Goal: Task Accomplishment & Management: Use online tool/utility

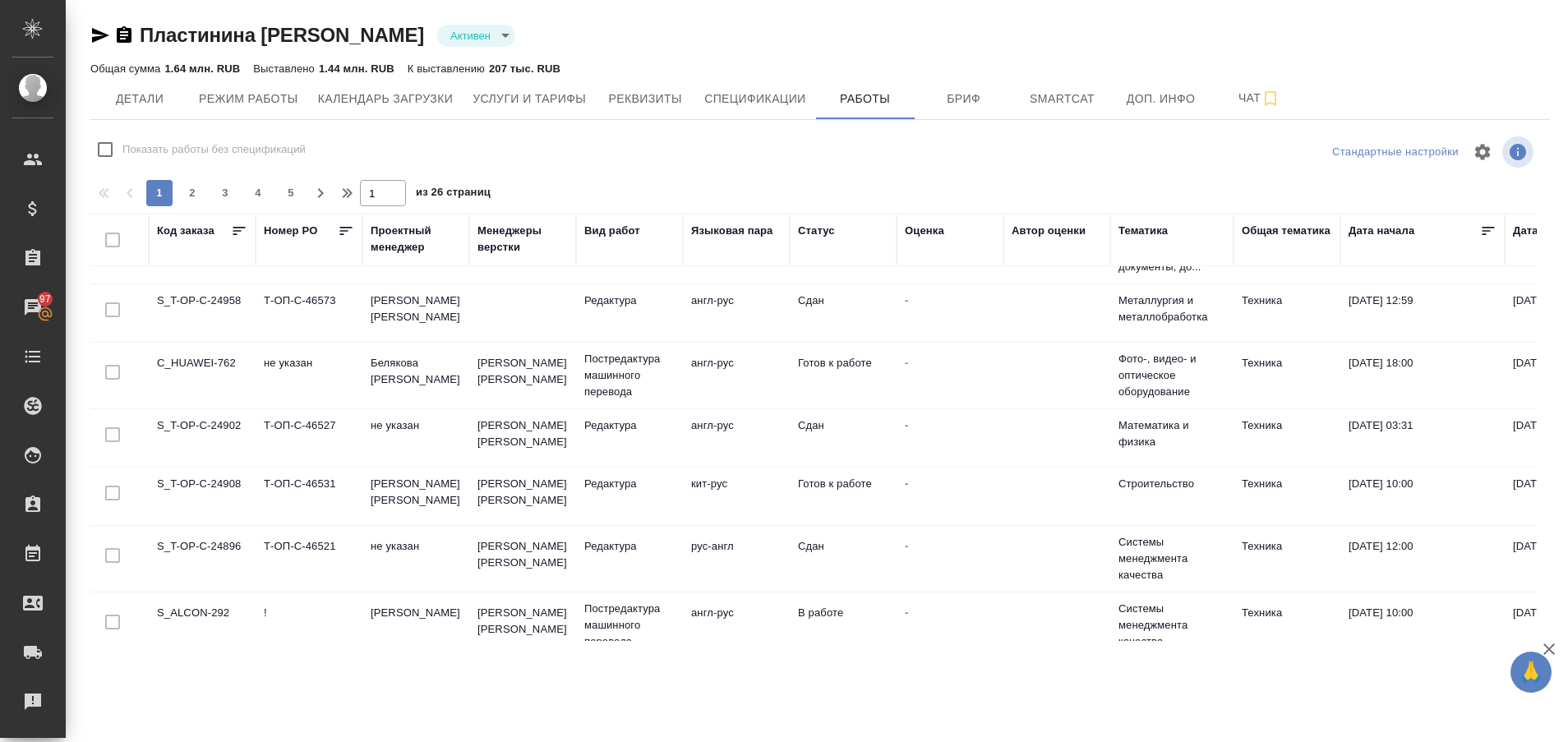
scroll to position [824, 0]
click at [211, 606] on td "S_ALCON-292" at bounding box center [205, 625] width 107 height 58
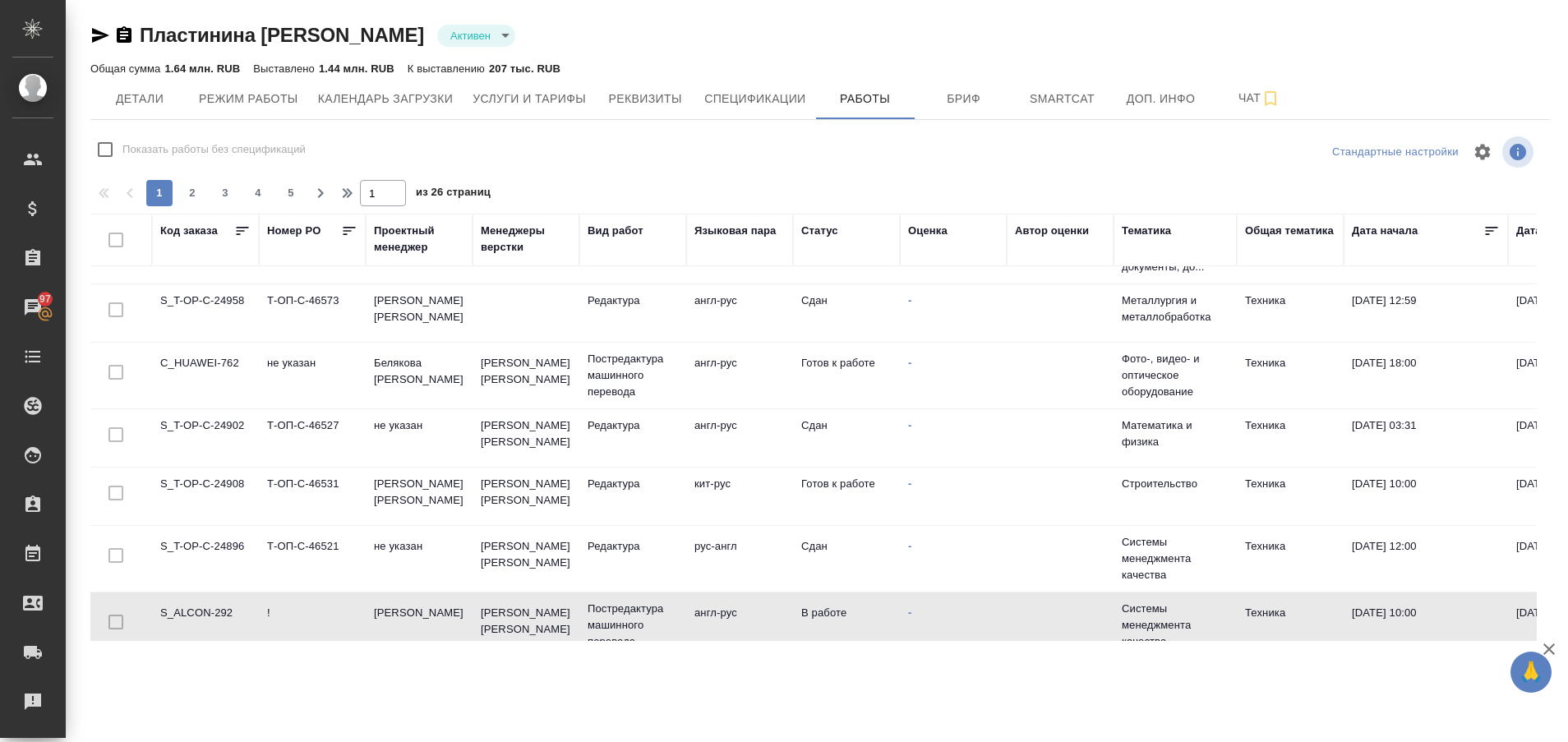
click at [211, 606] on td "S_ALCON-292" at bounding box center [205, 625] width 107 height 58
click at [209, 357] on td "C_HUAWEI-762" at bounding box center [205, 376] width 107 height 58
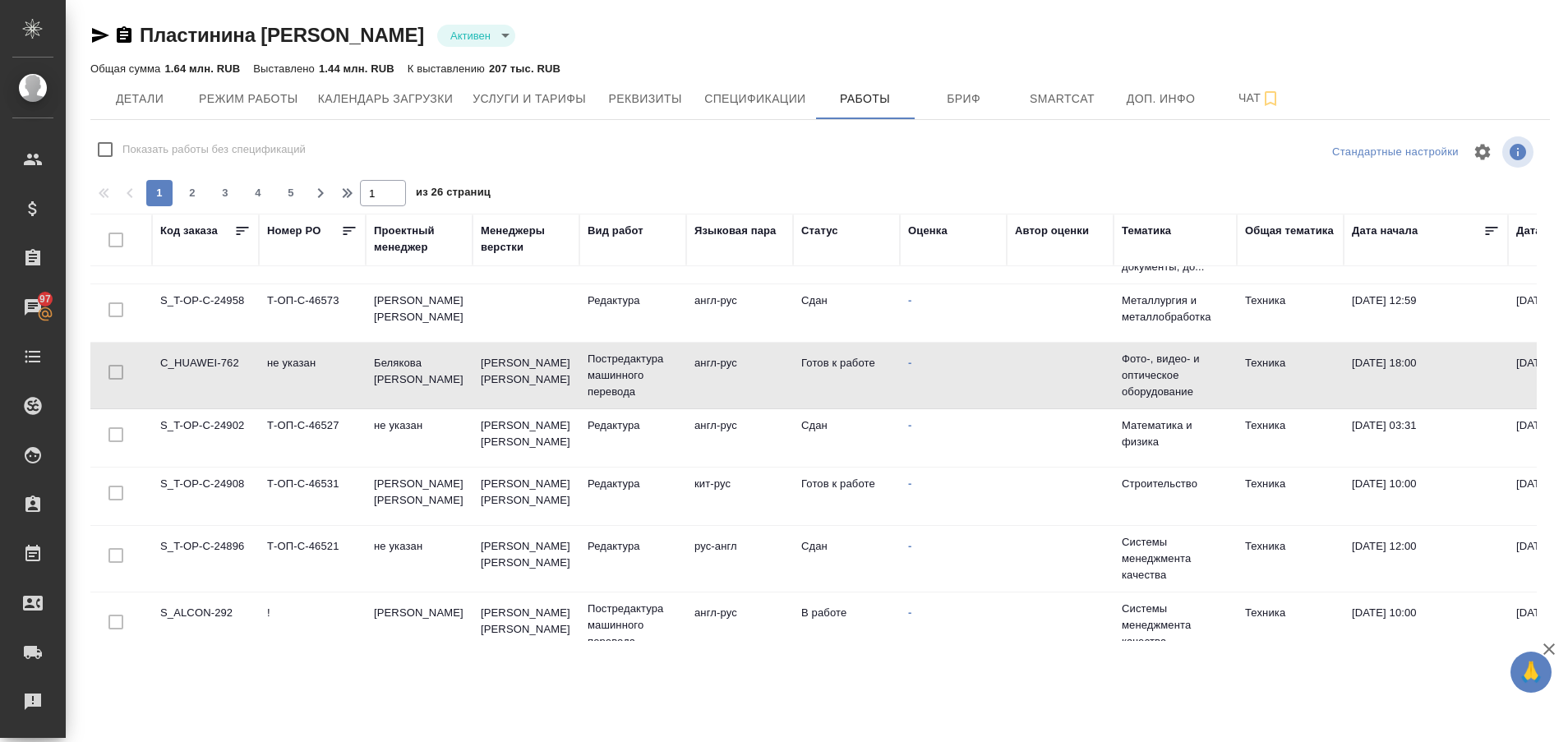
click at [209, 357] on td "C_HUAWEI-762" at bounding box center [205, 376] width 107 height 58
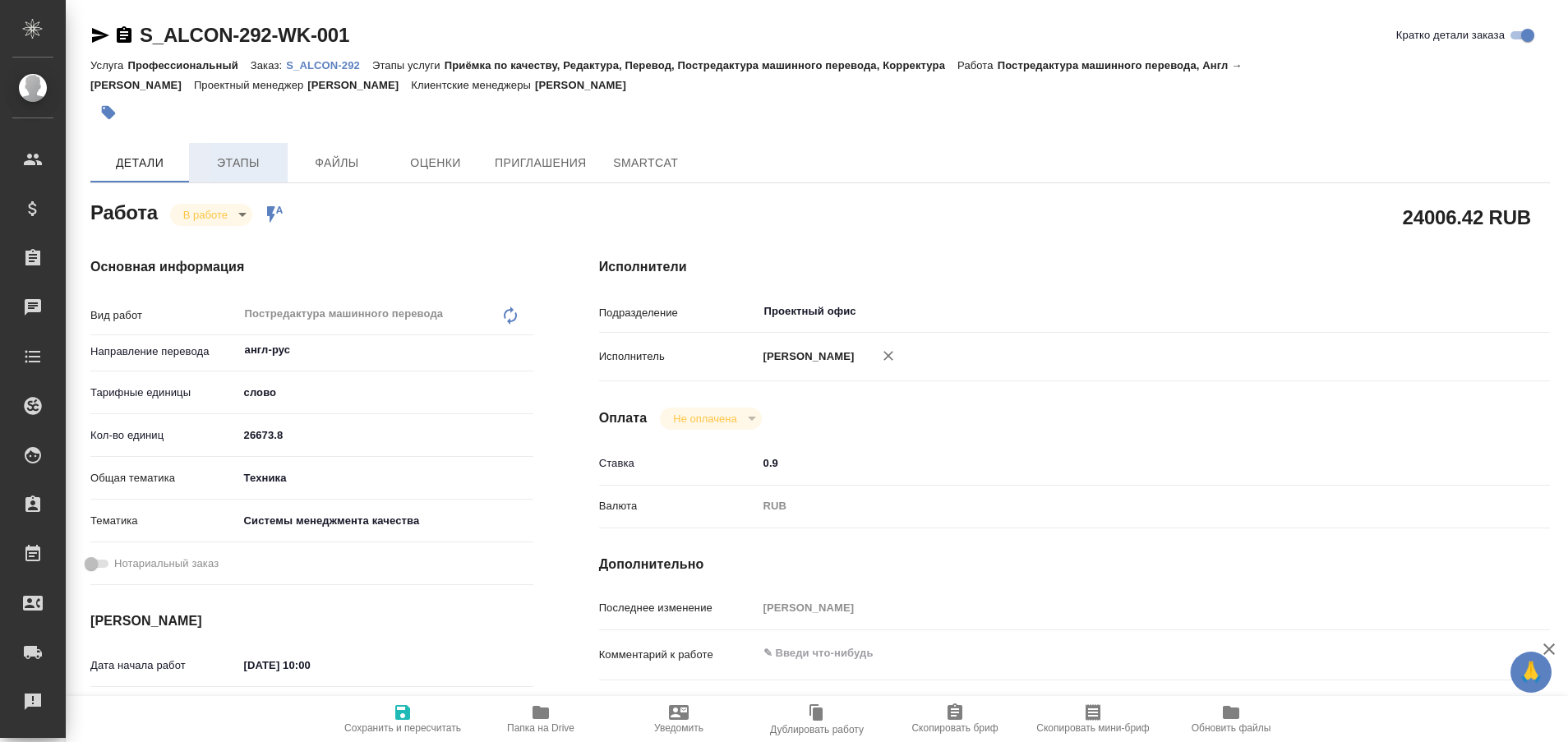
type textarea "x"
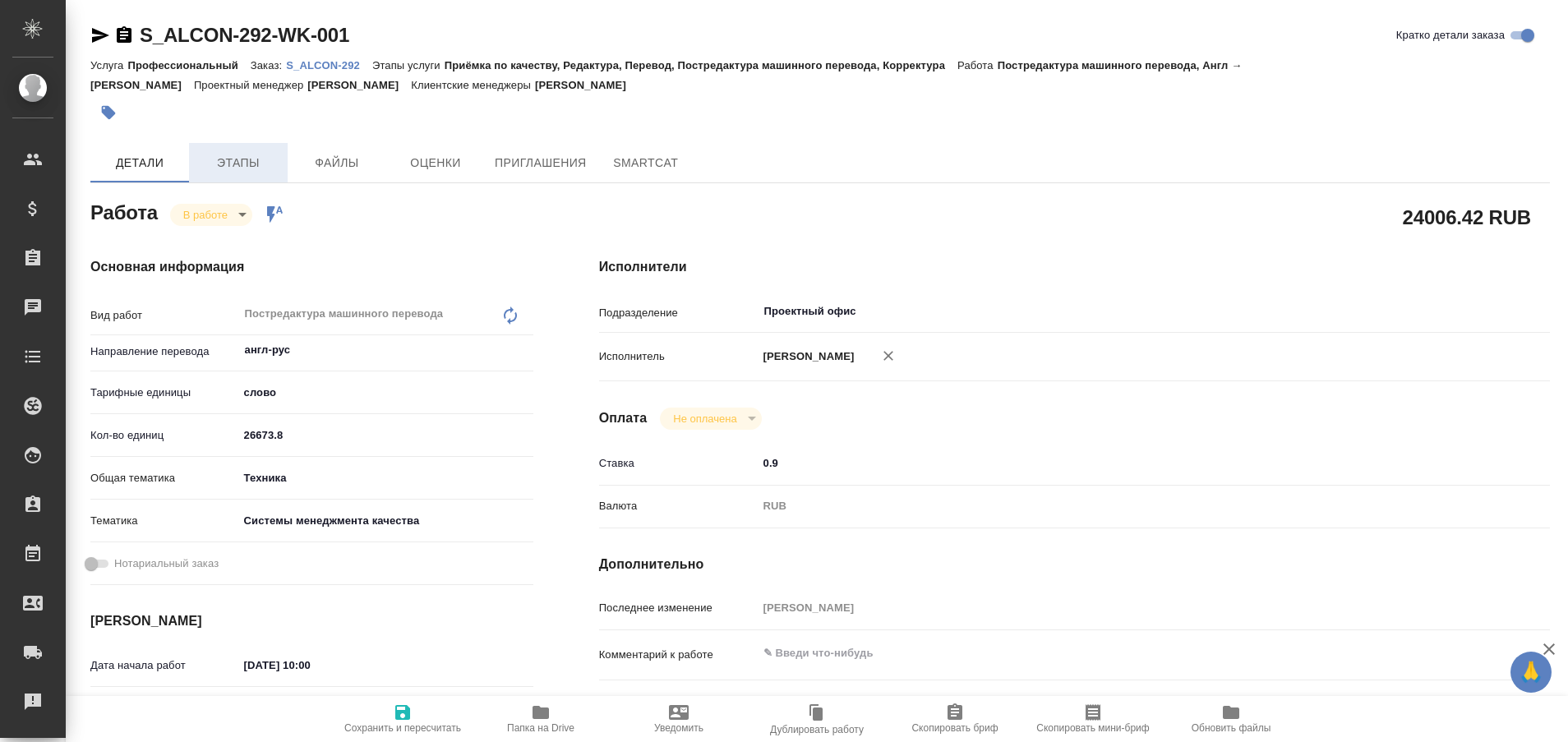
type textarea "x"
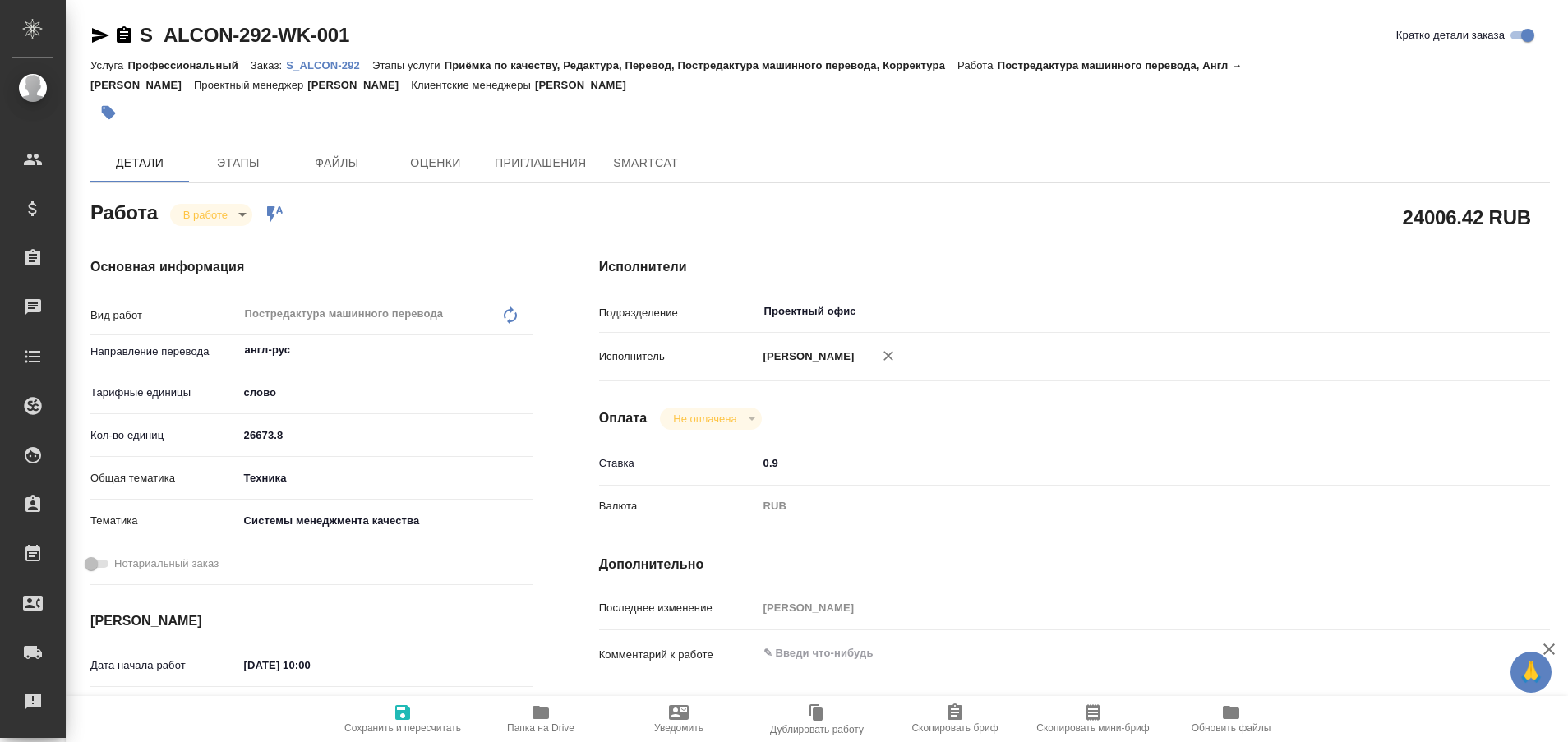
type textarea "x"
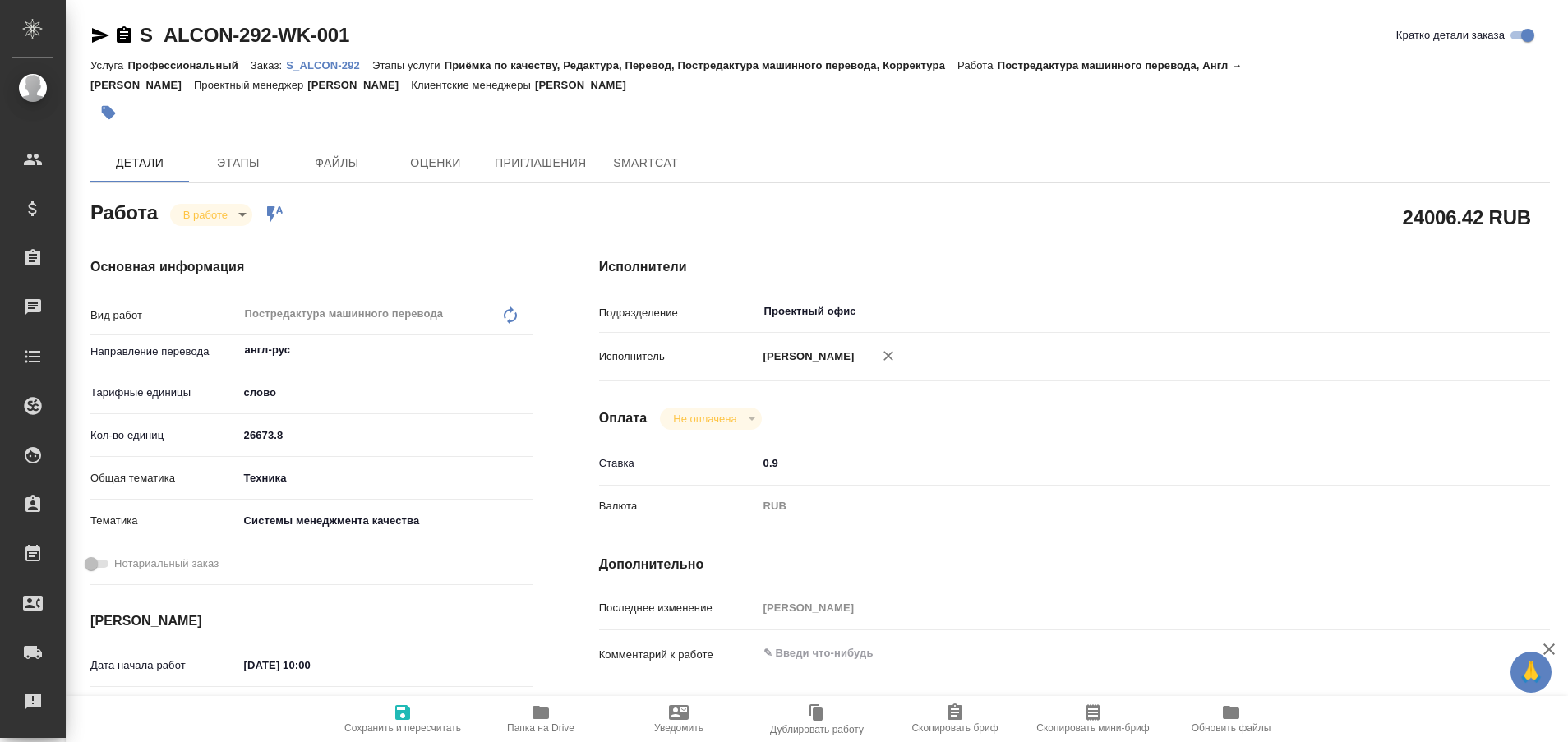
type textarea "x"
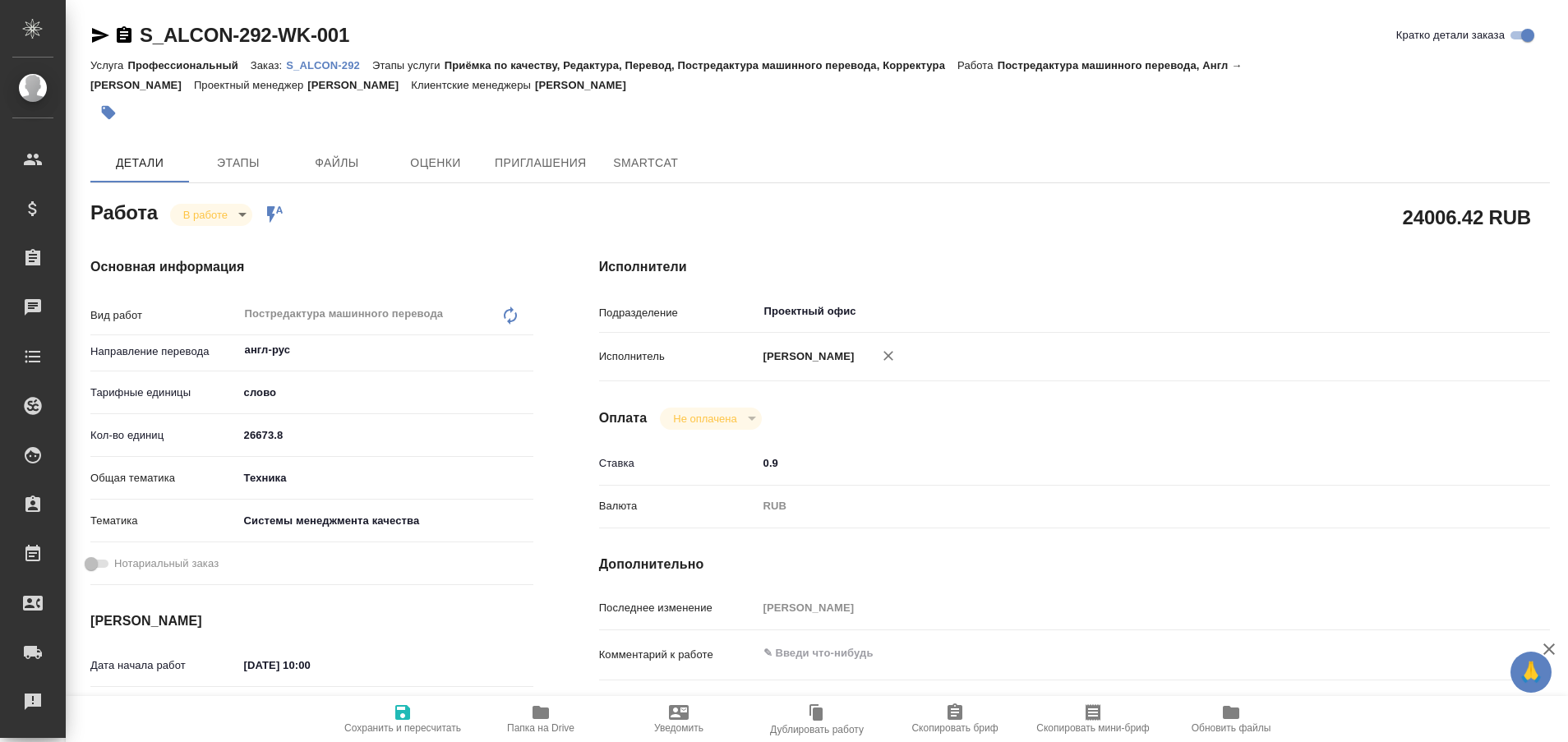
type textarea "x"
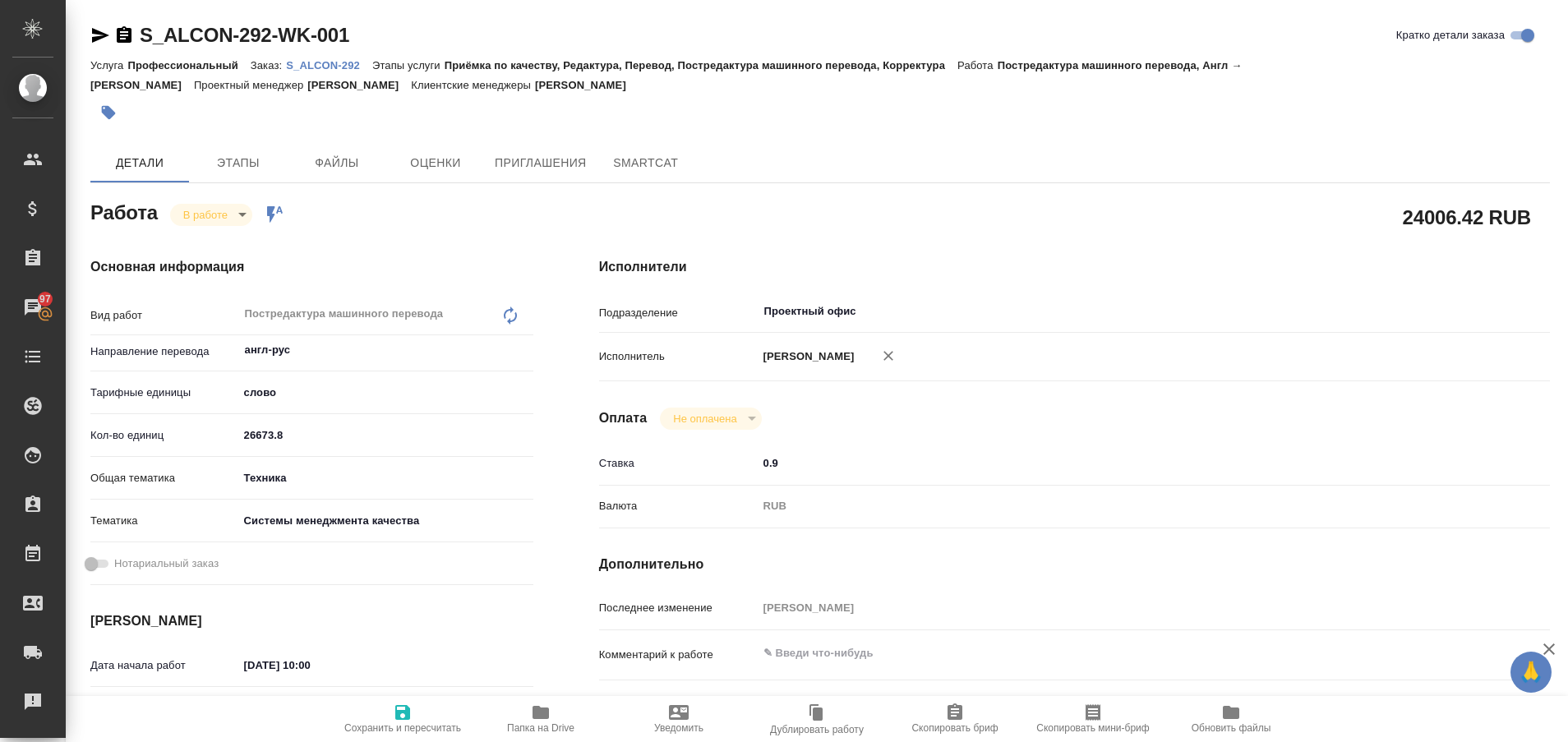
click at [328, 59] on p "S_ALCON-292" at bounding box center [329, 65] width 86 height 12
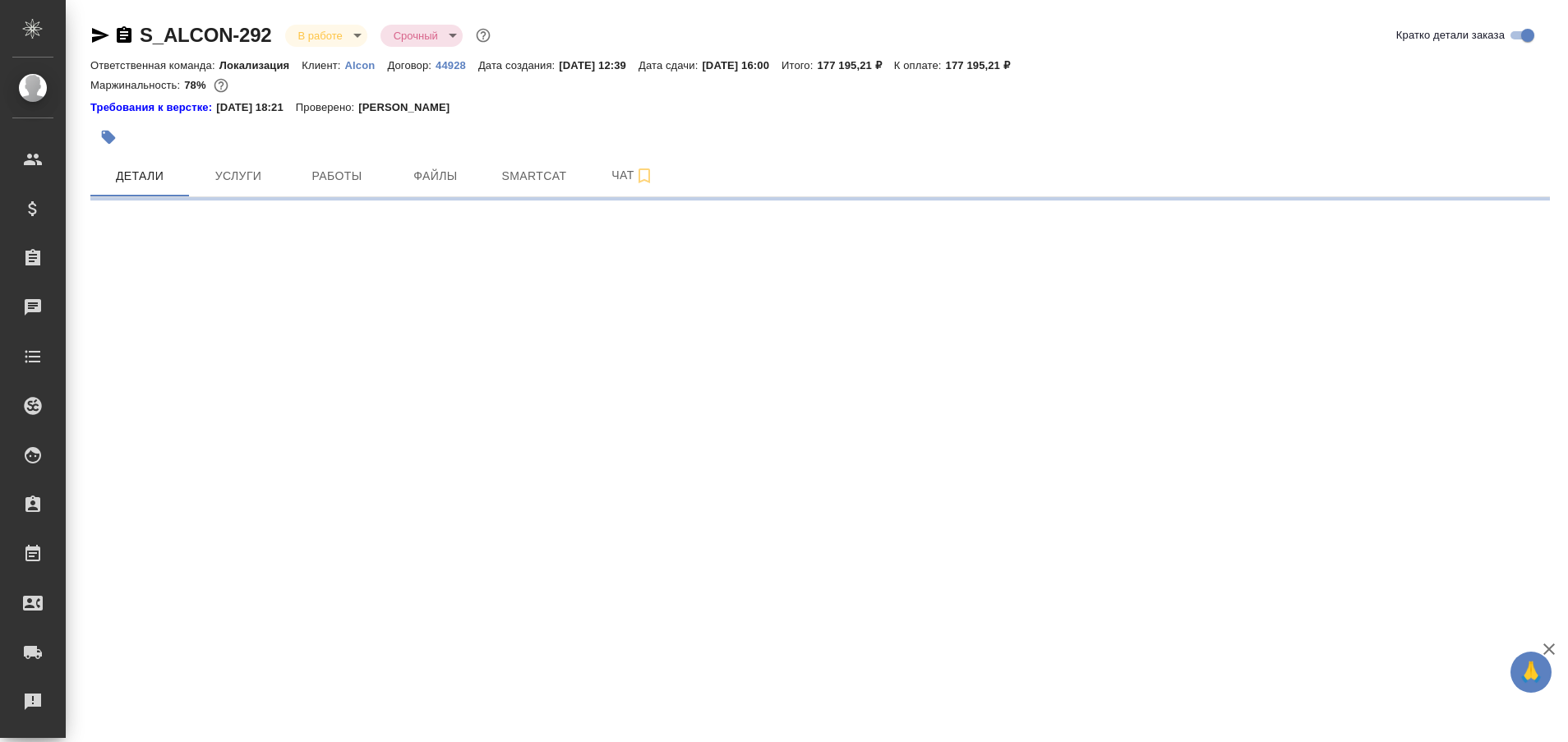
select select "RU"
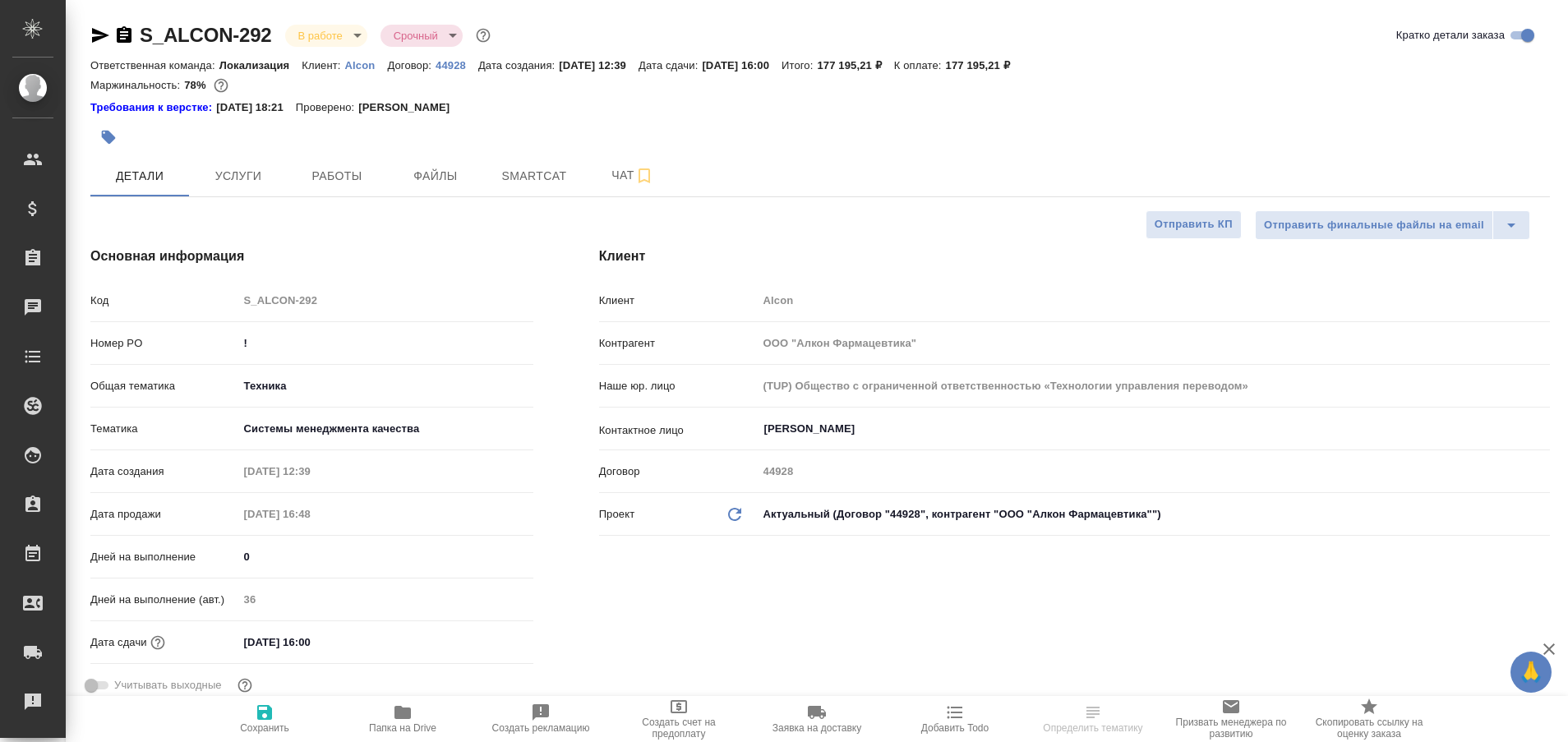
type textarea "x"
click at [339, 177] on span "Работы" at bounding box center [337, 176] width 79 height 21
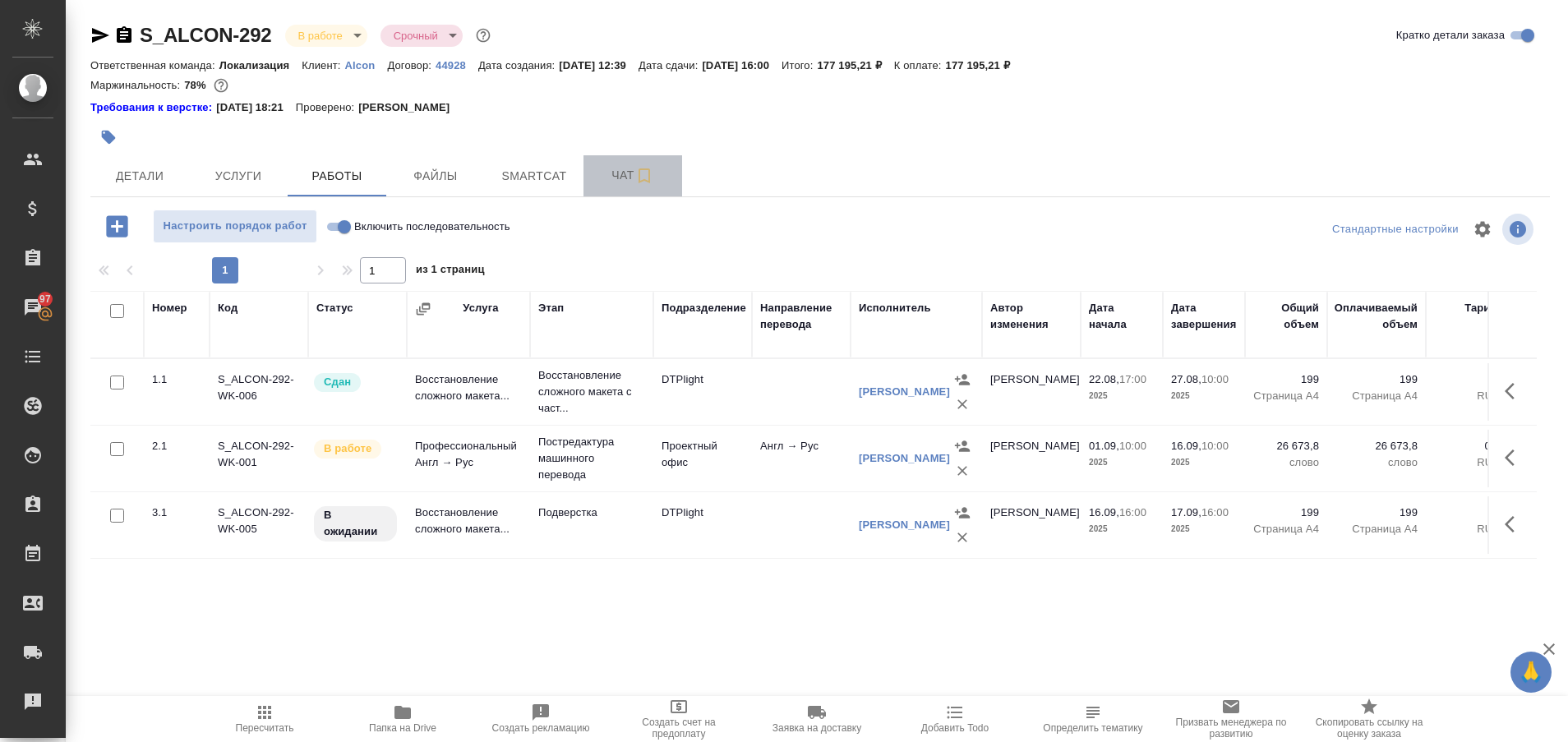
click at [604, 173] on span "Чат" at bounding box center [633, 175] width 79 height 21
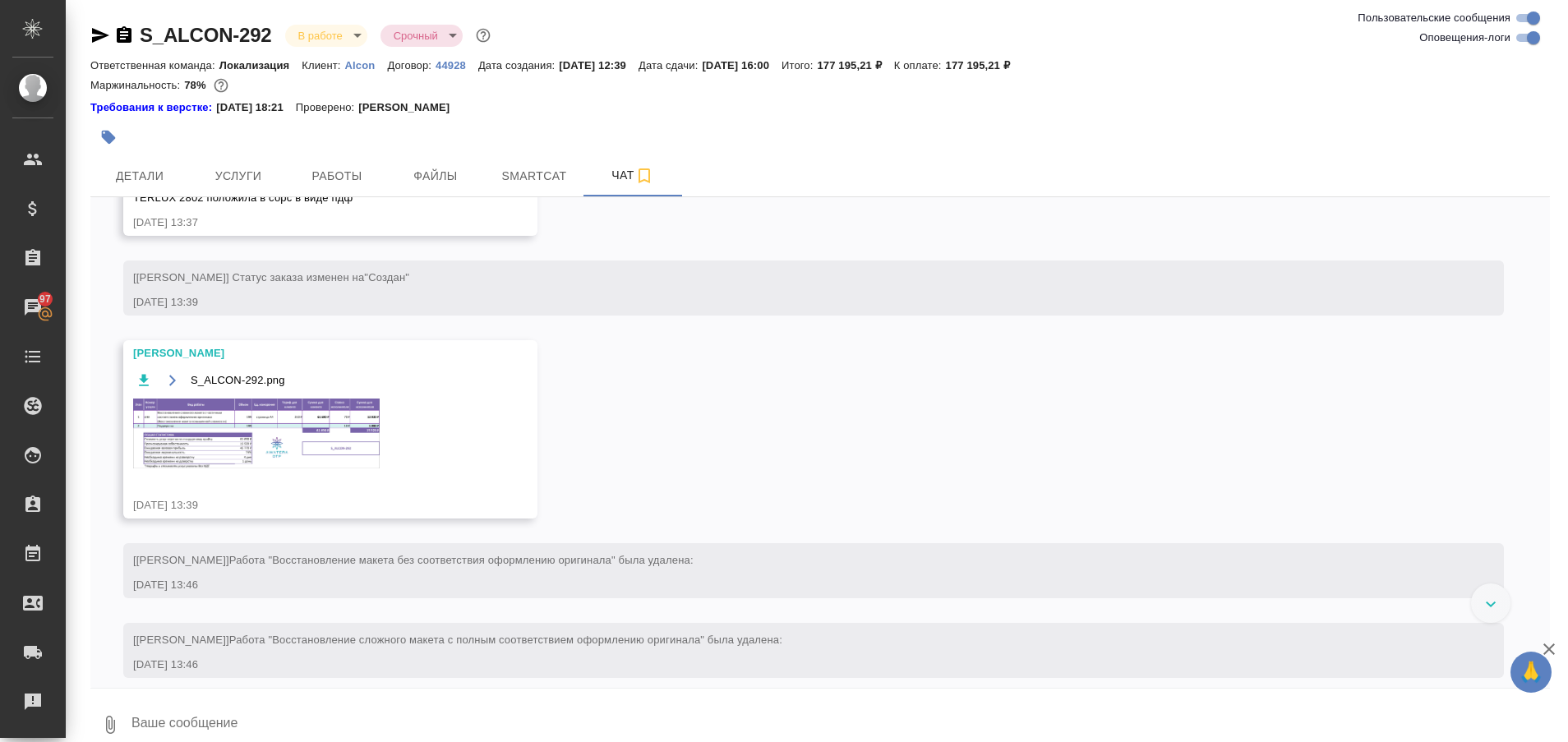
scroll to position [1148, 0]
click at [323, 421] on img at bounding box center [256, 434] width 246 height 70
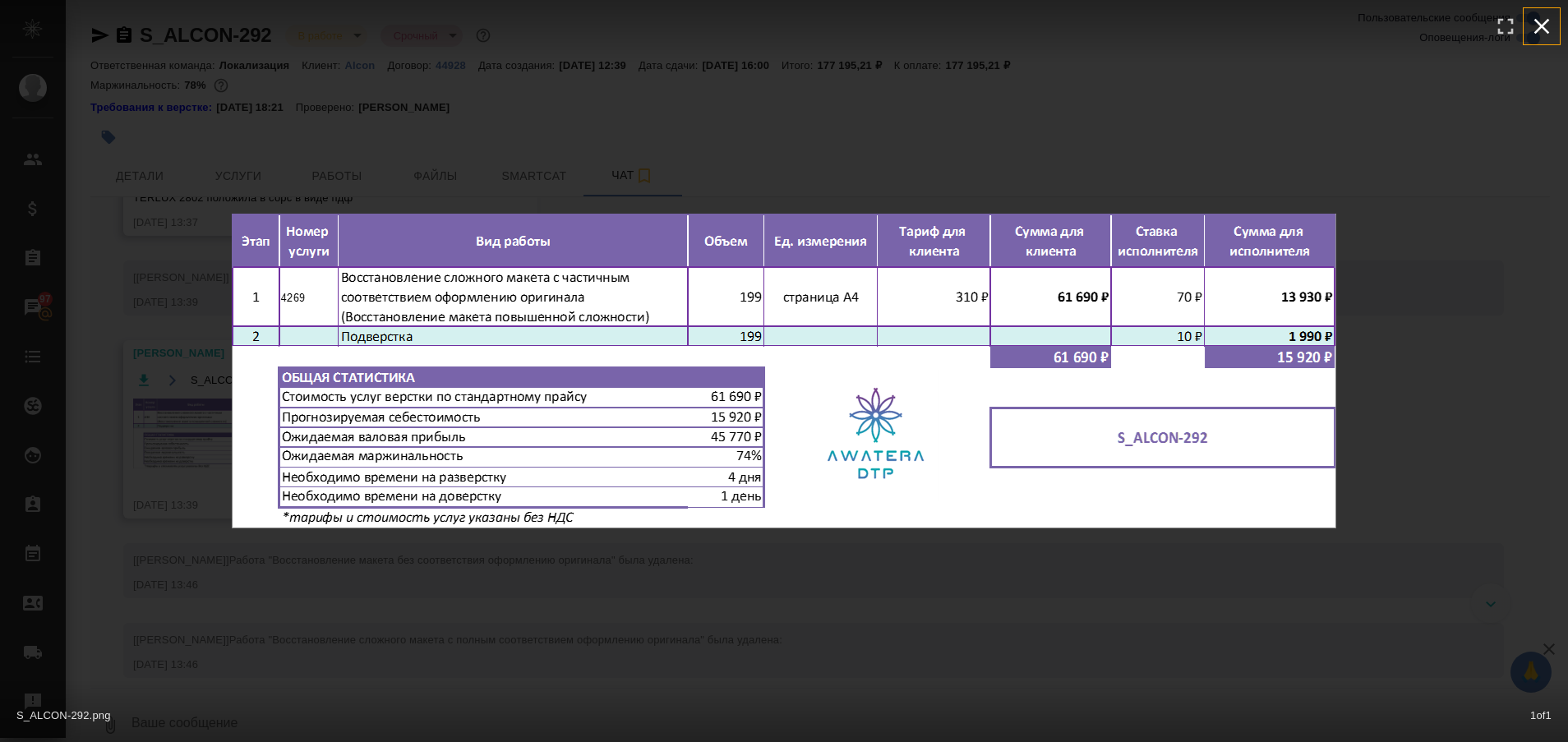
click at [1537, 23] on icon "button" at bounding box center [1542, 26] width 26 height 26
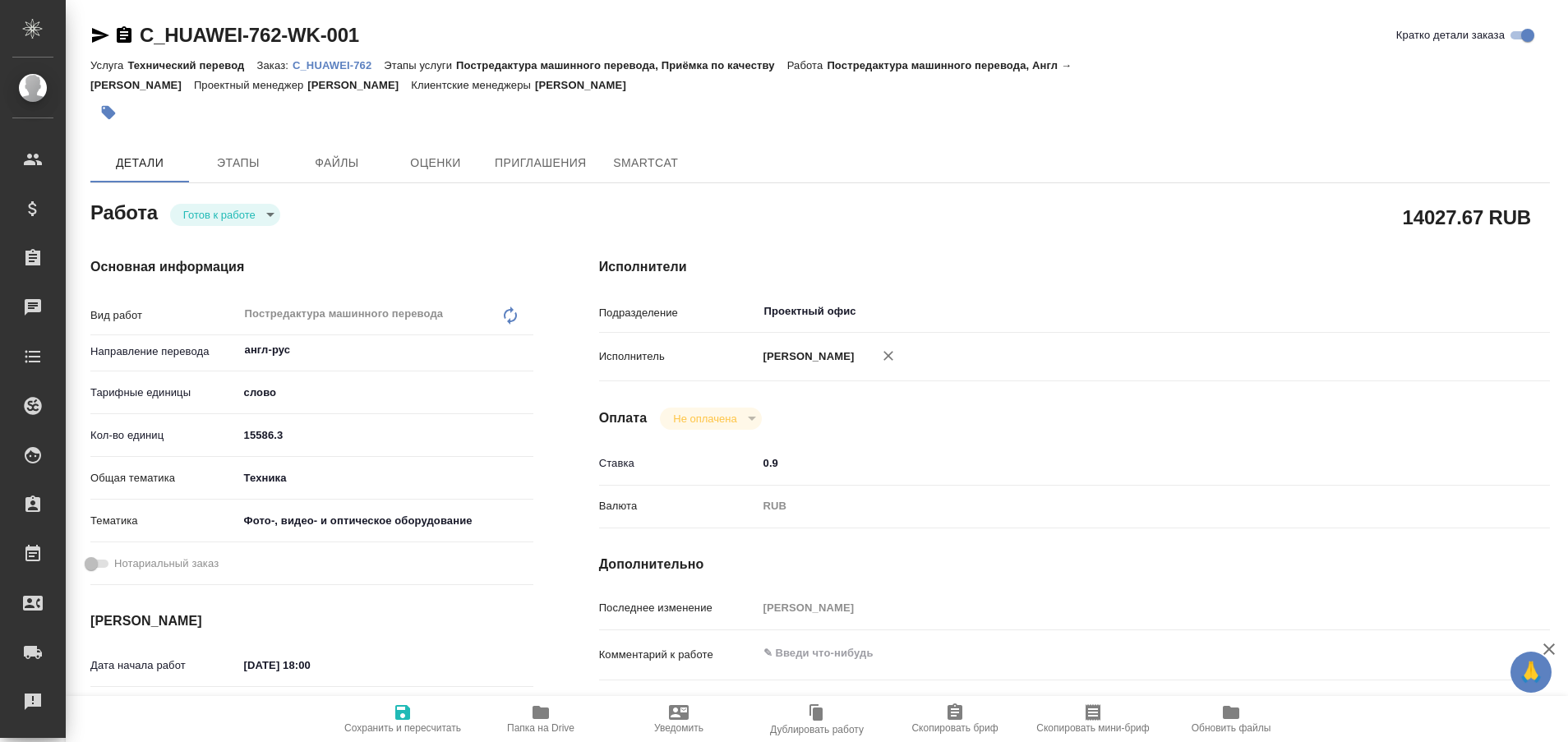
type textarea "x"
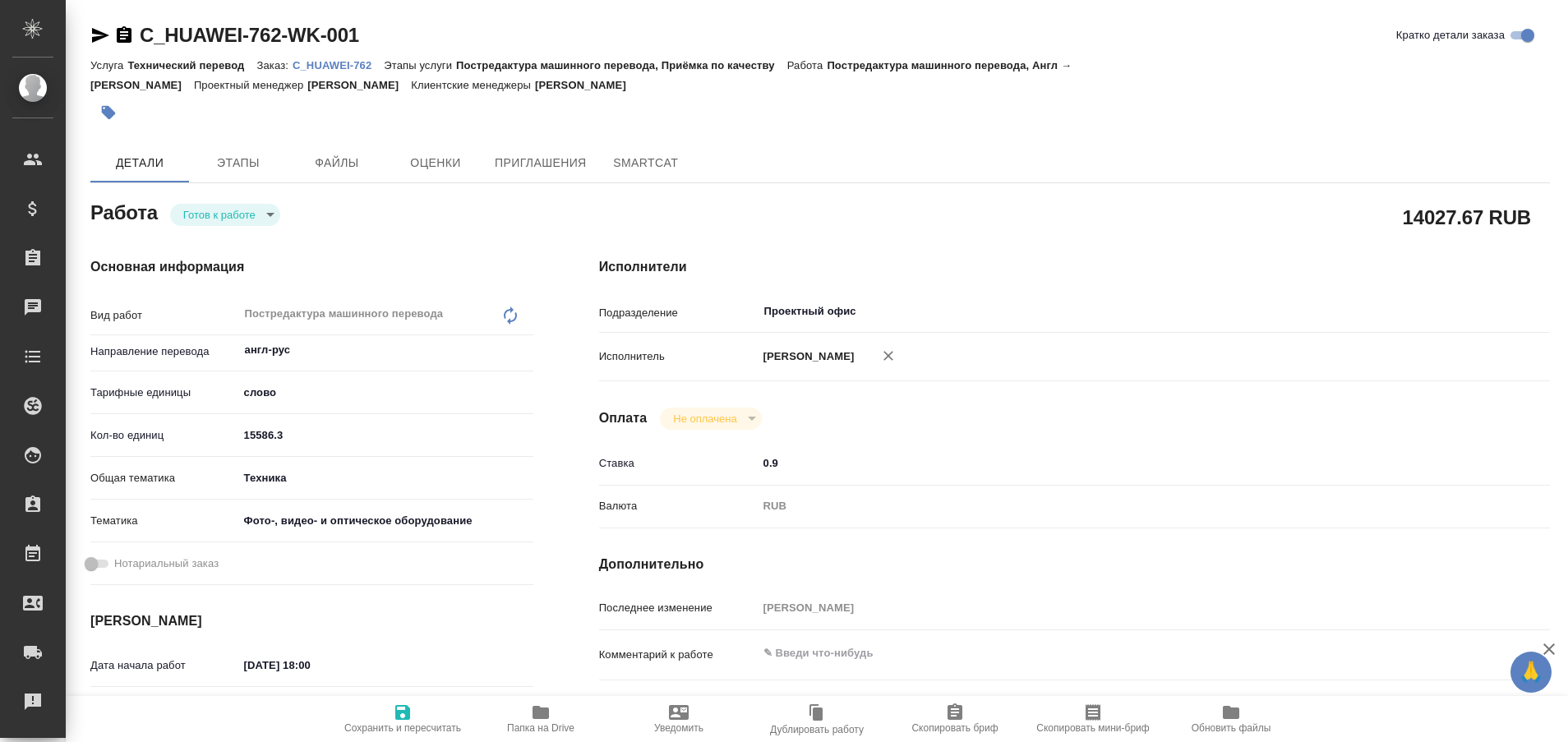
type textarea "x"
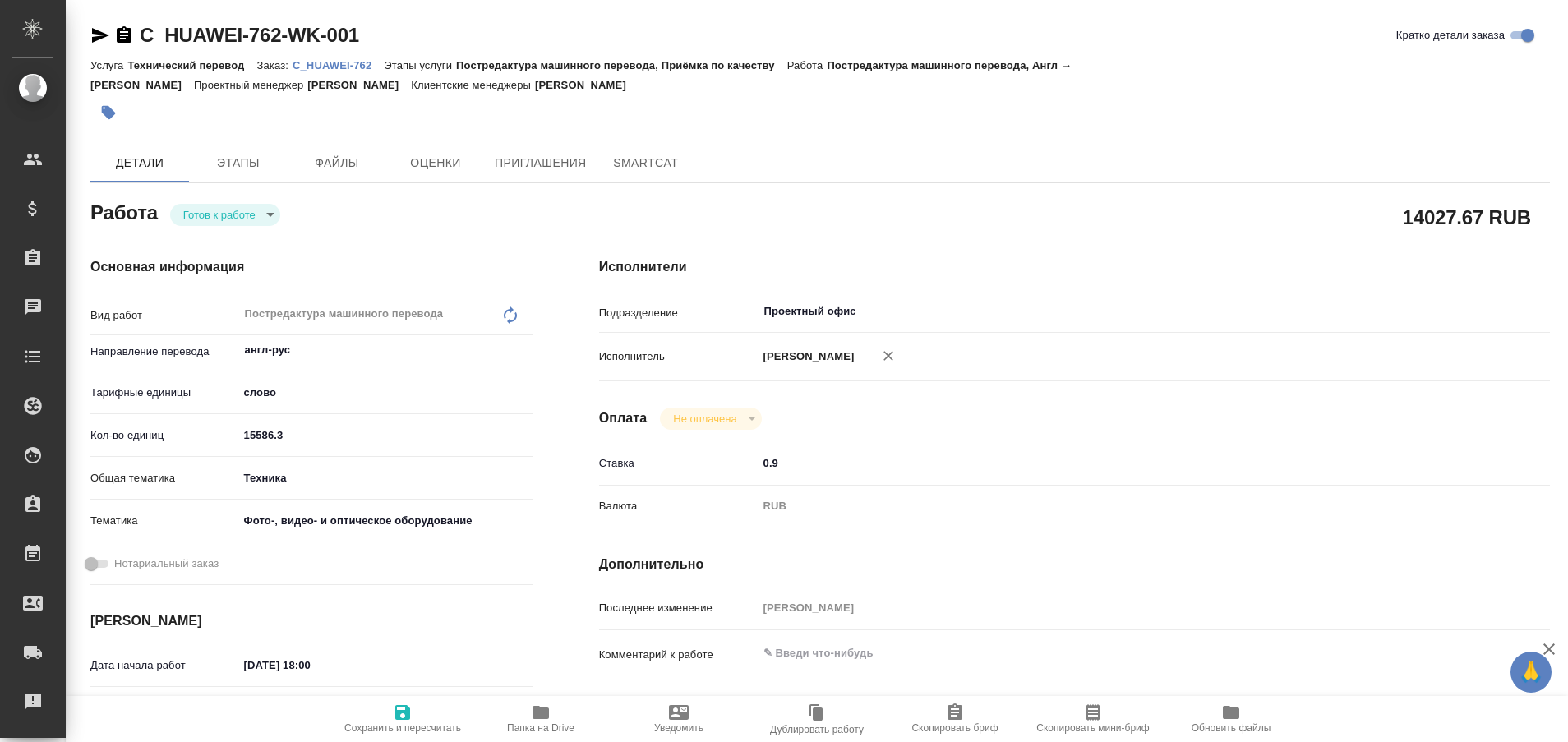
type textarea "x"
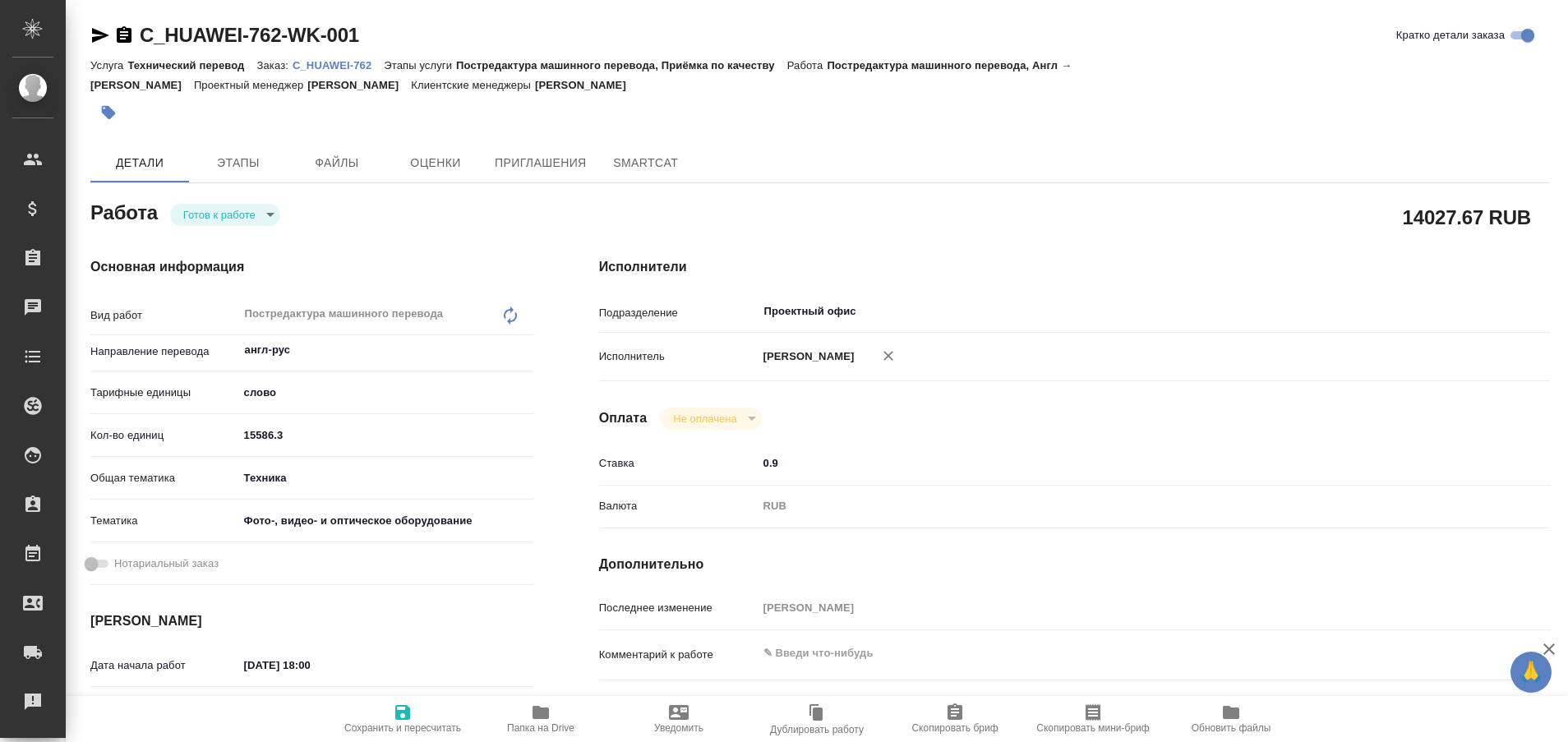
type textarea "x"
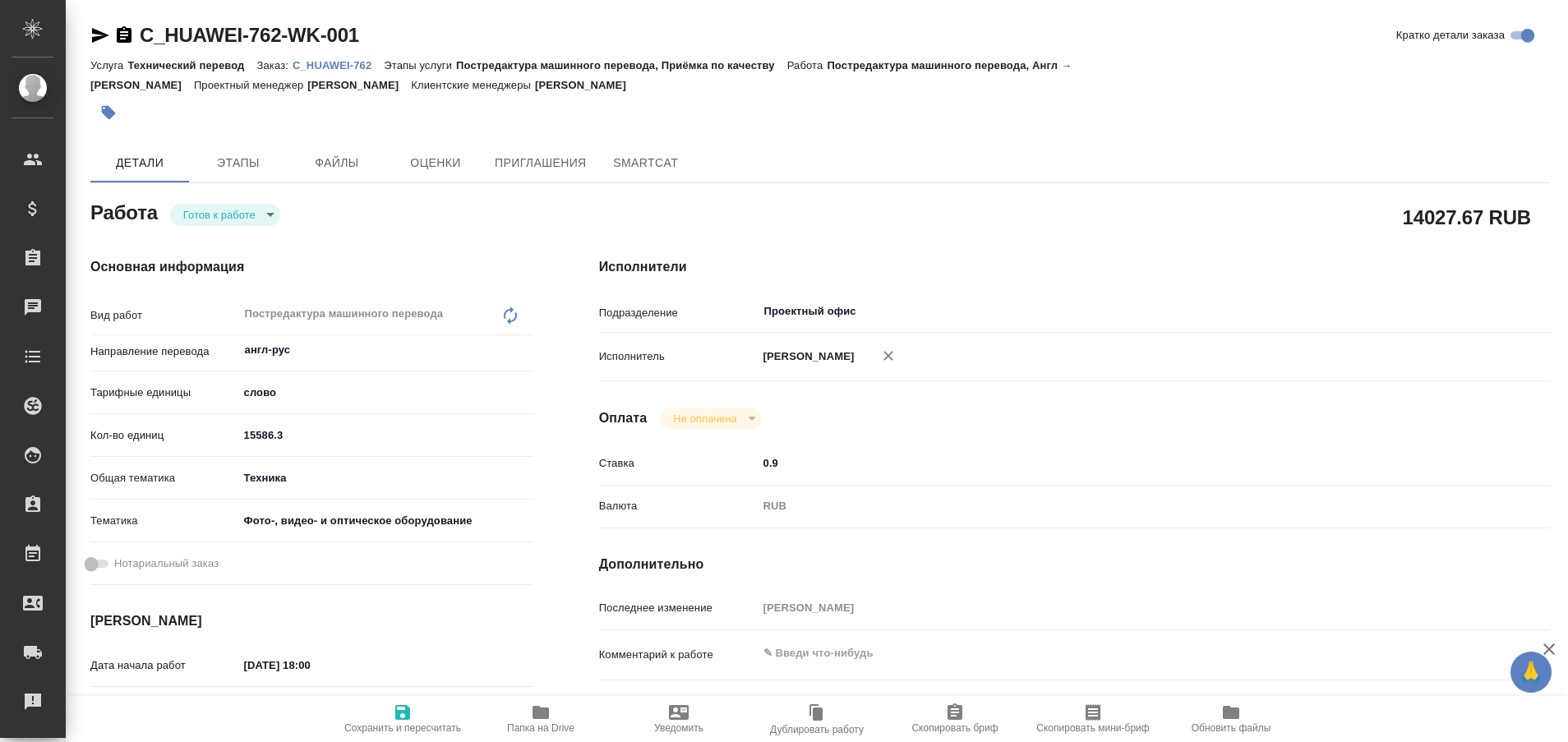
type textarea "x"
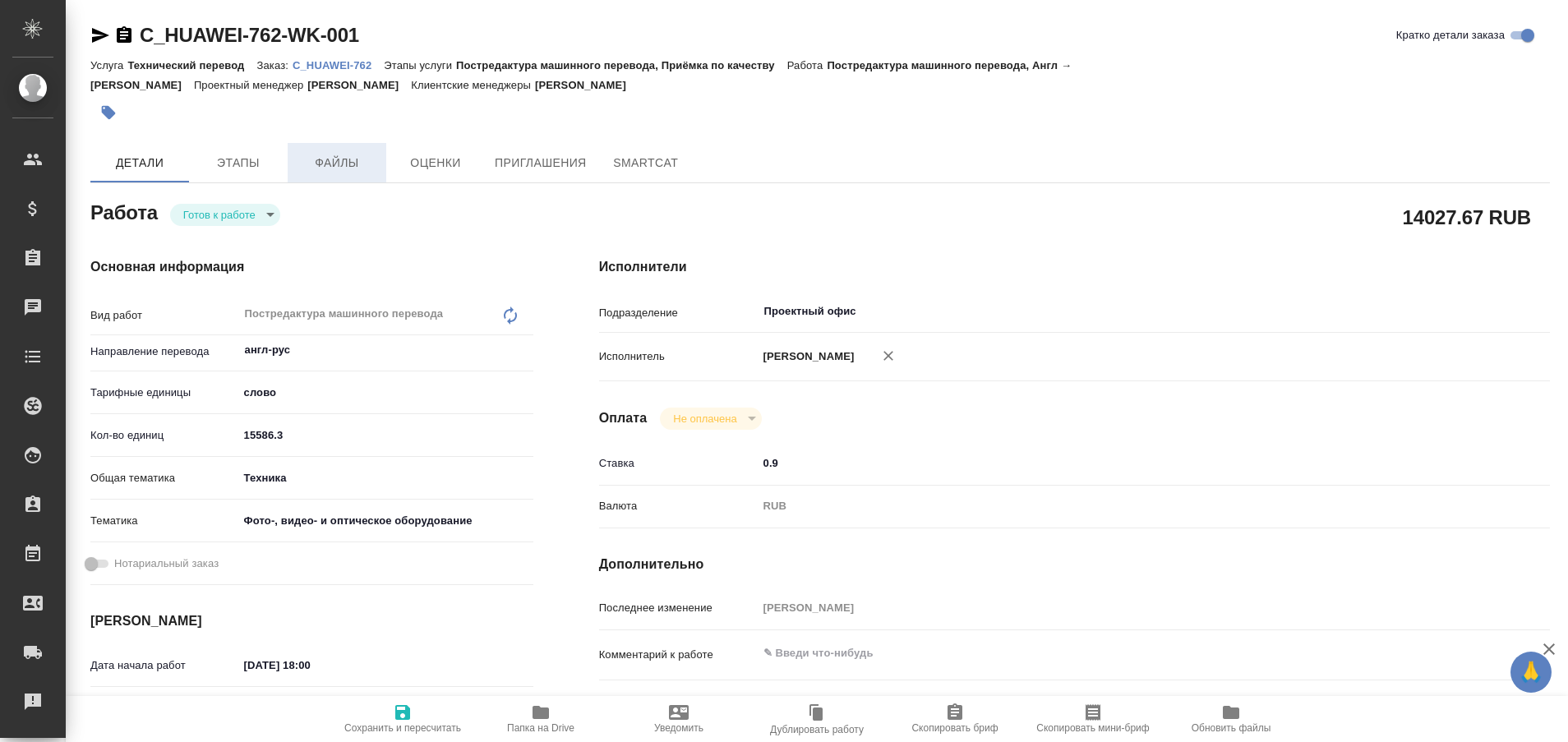
type textarea "x"
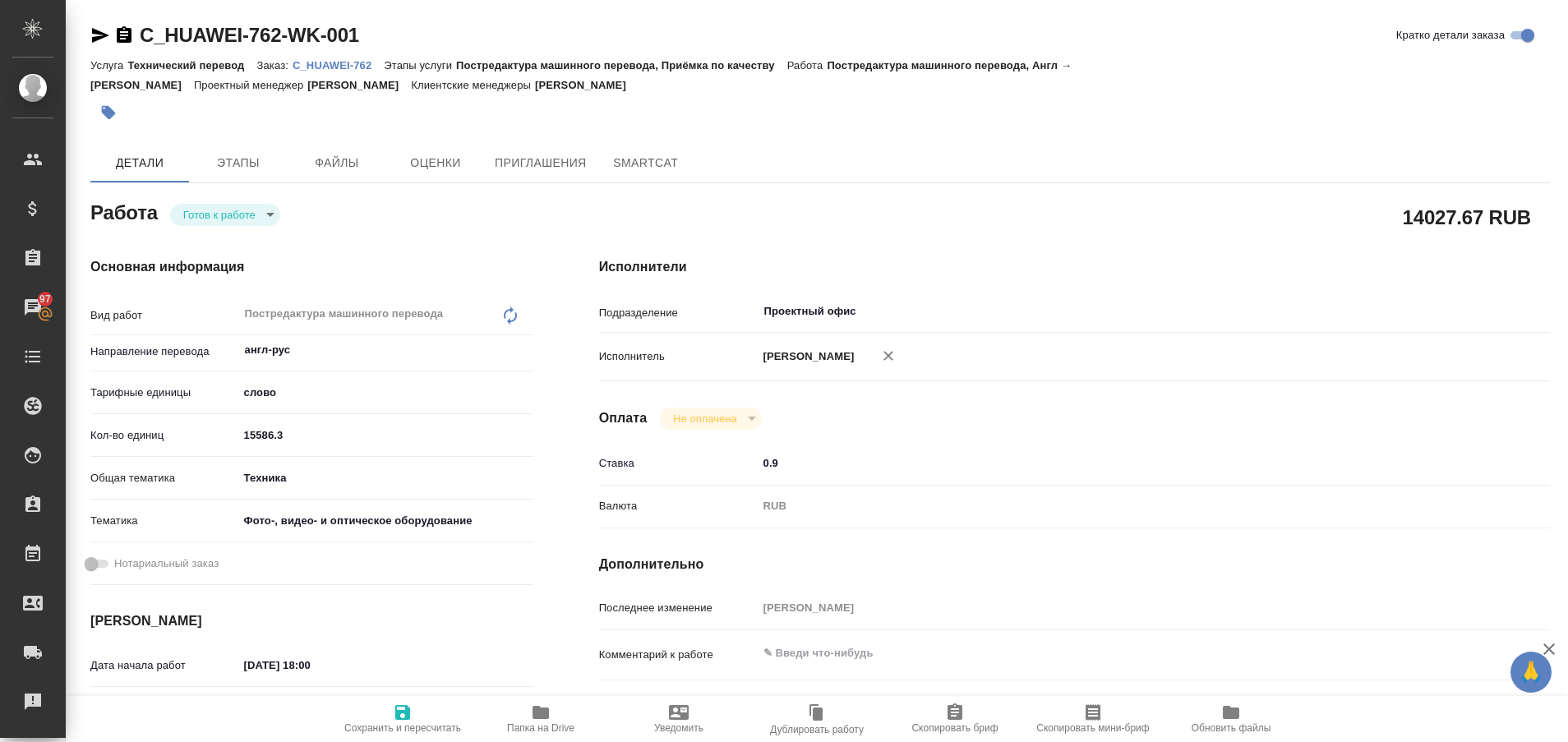
click at [337, 64] on p "C_HUAWEI-762" at bounding box center [338, 65] width 91 height 12
type textarea "x"
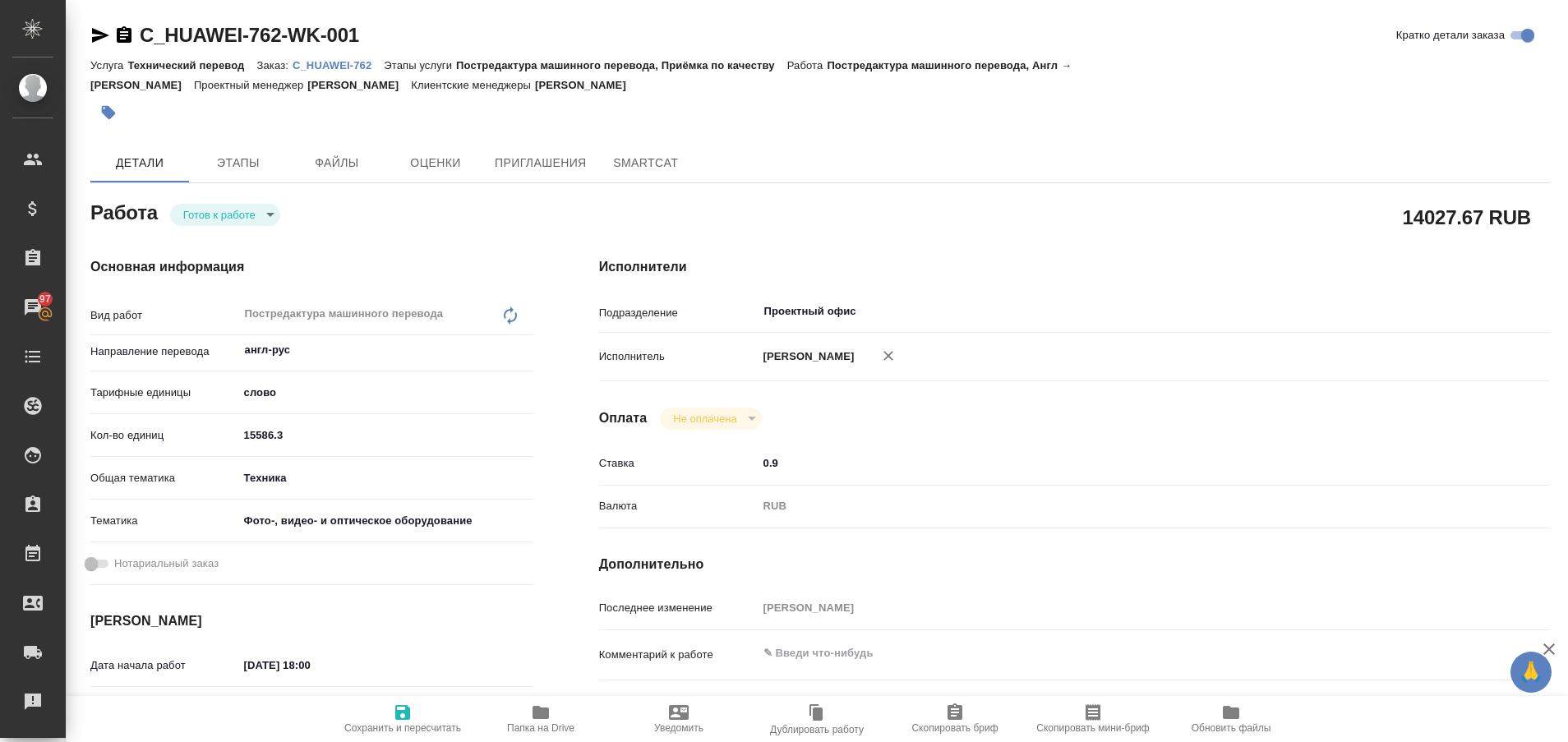
type textarea "x"
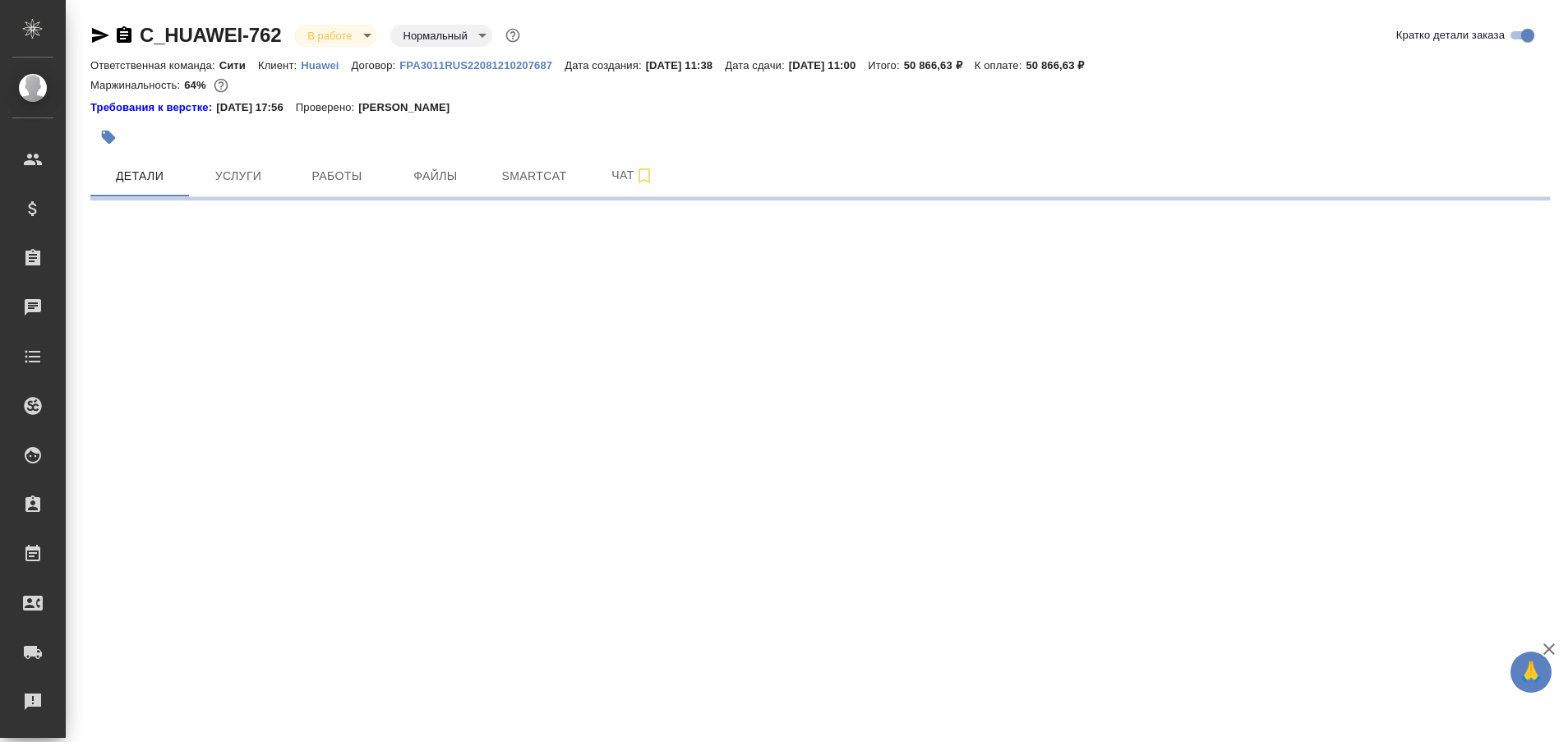
select select "RU"
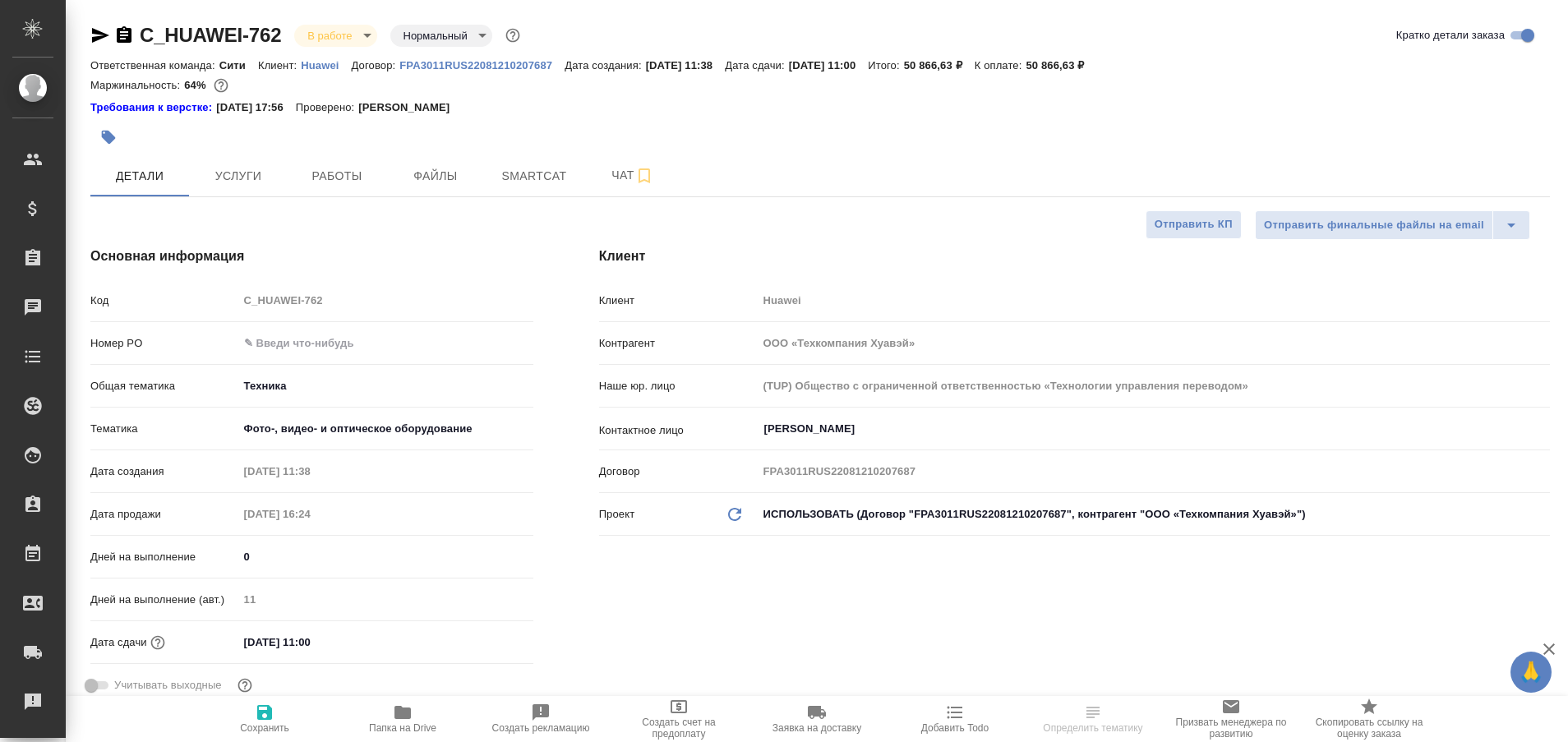
type textarea "x"
click at [313, 178] on span "Работы" at bounding box center [337, 176] width 79 height 21
click at [319, 183] on span "Работы" at bounding box center [337, 176] width 79 height 21
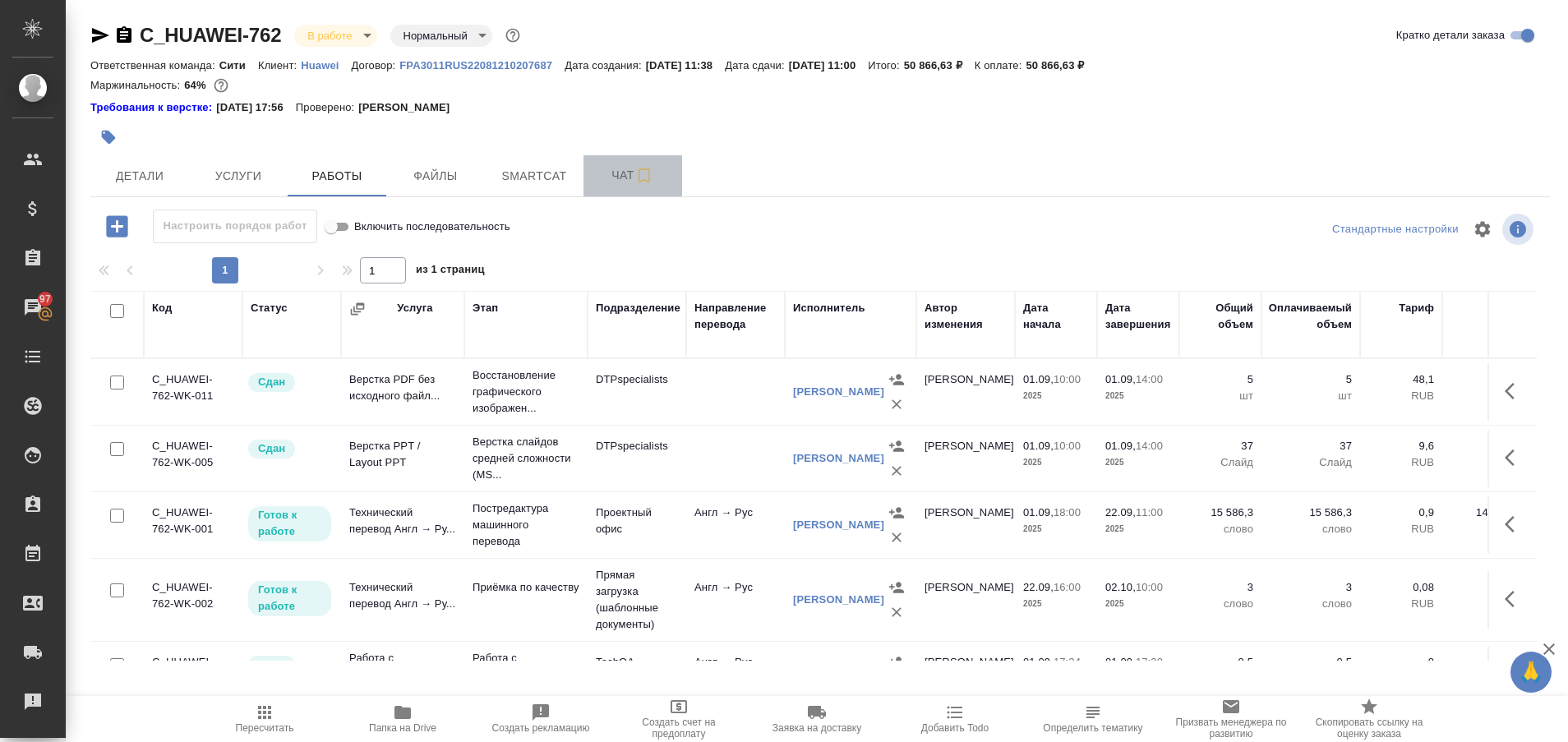
click at [601, 179] on span "Чат" at bounding box center [633, 175] width 79 height 21
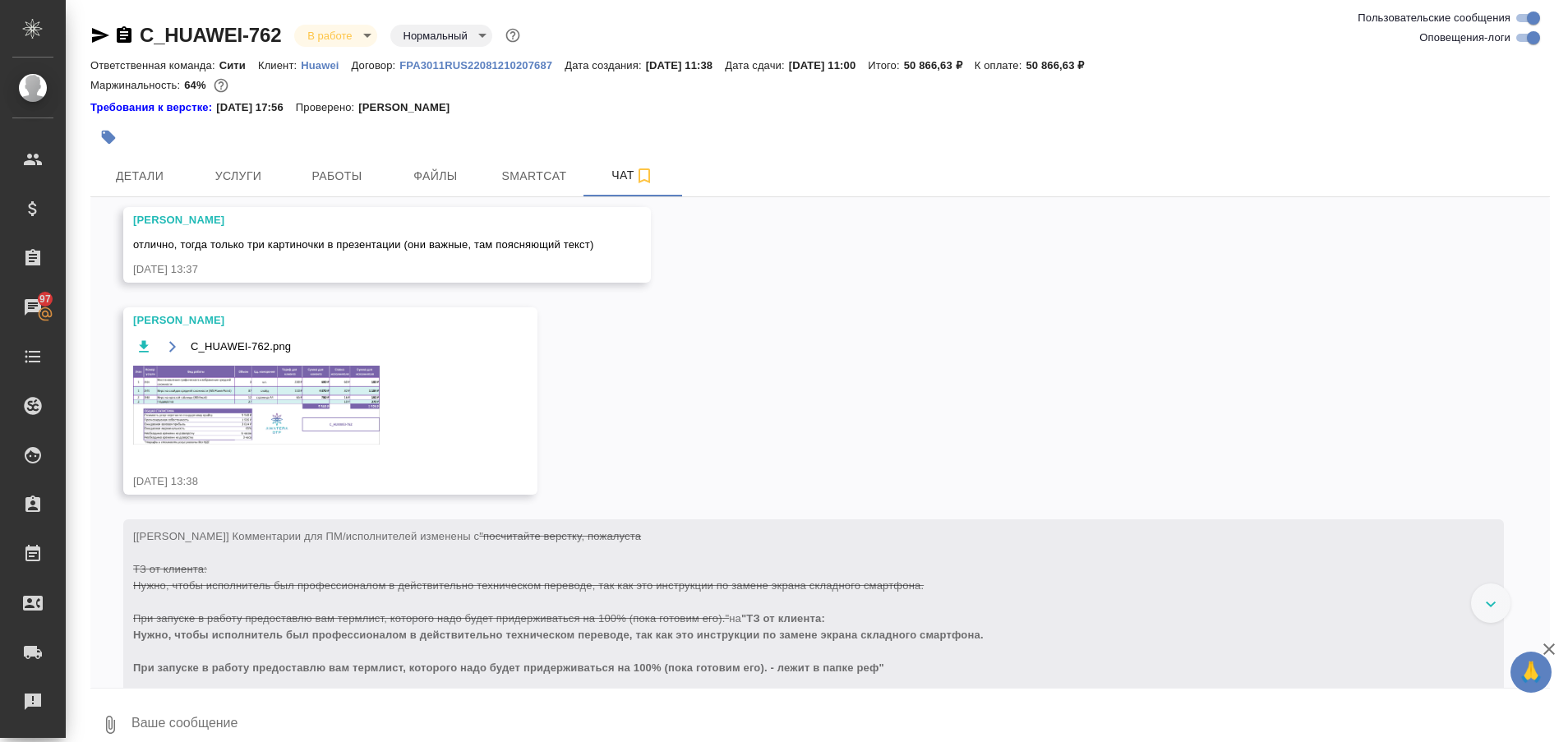
scroll to position [1447, 0]
click at [278, 412] on img at bounding box center [256, 406] width 246 height 79
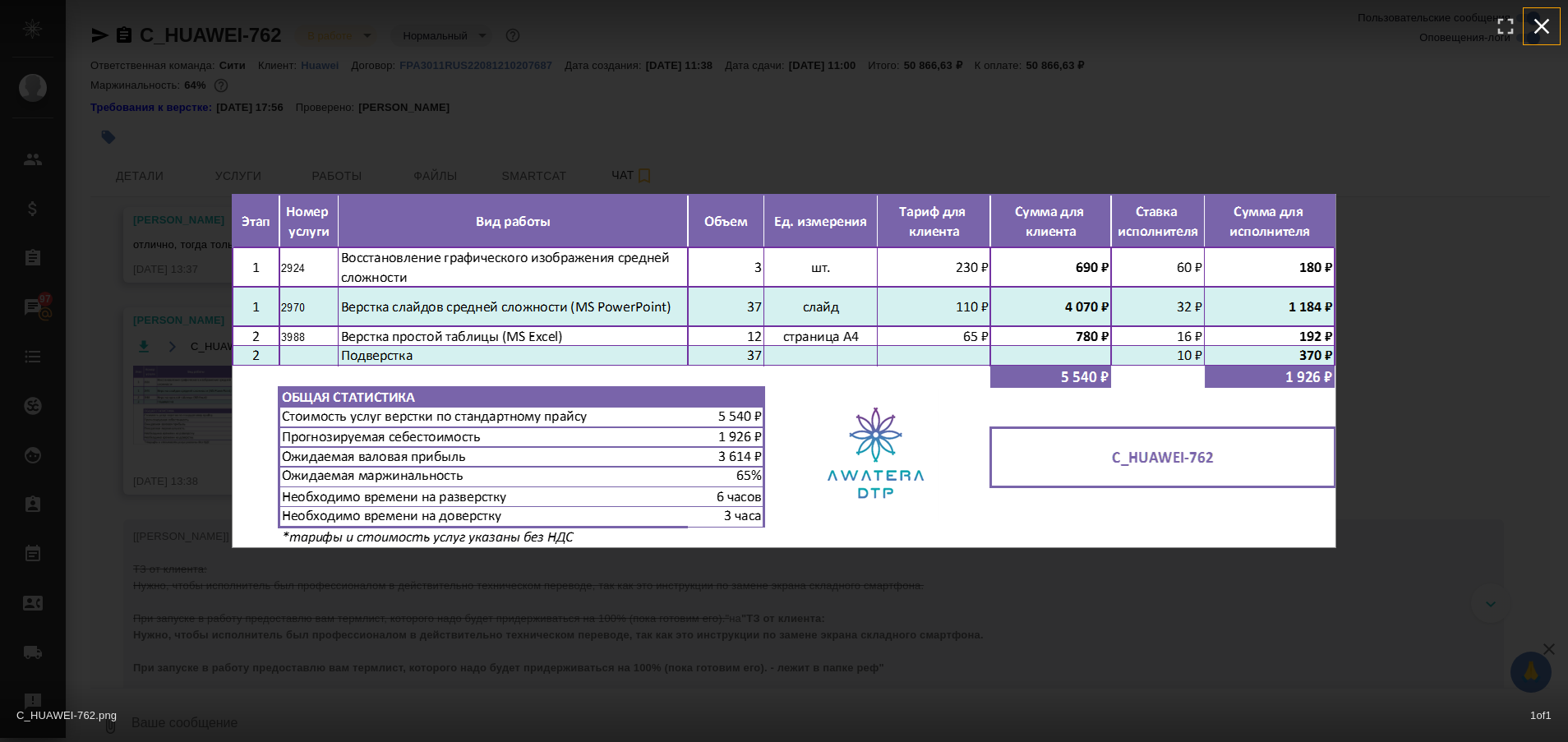
click at [1547, 30] on icon "button" at bounding box center [1542, 26] width 26 height 26
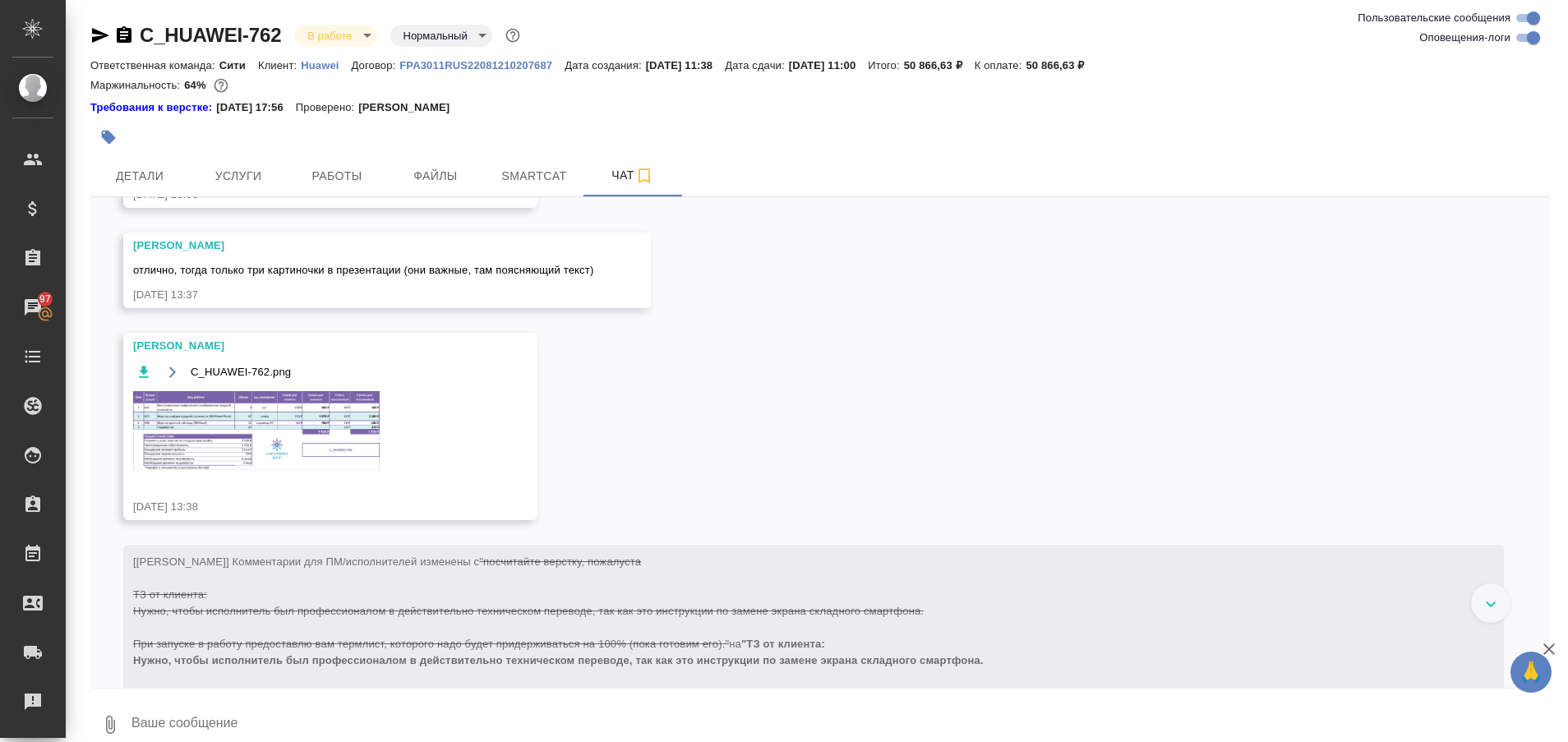
scroll to position [1194, 0]
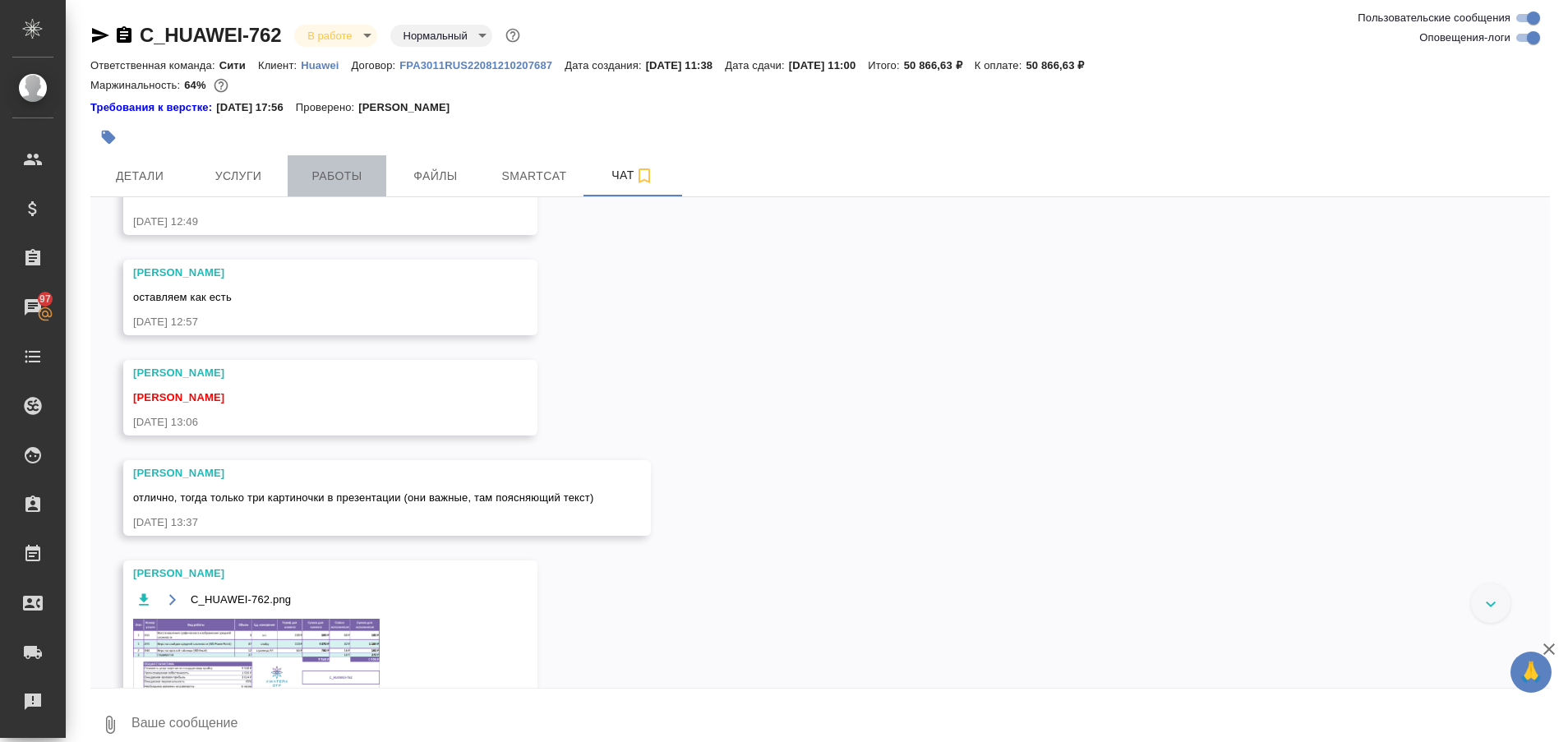
click at [343, 175] on span "Работы" at bounding box center [337, 176] width 79 height 21
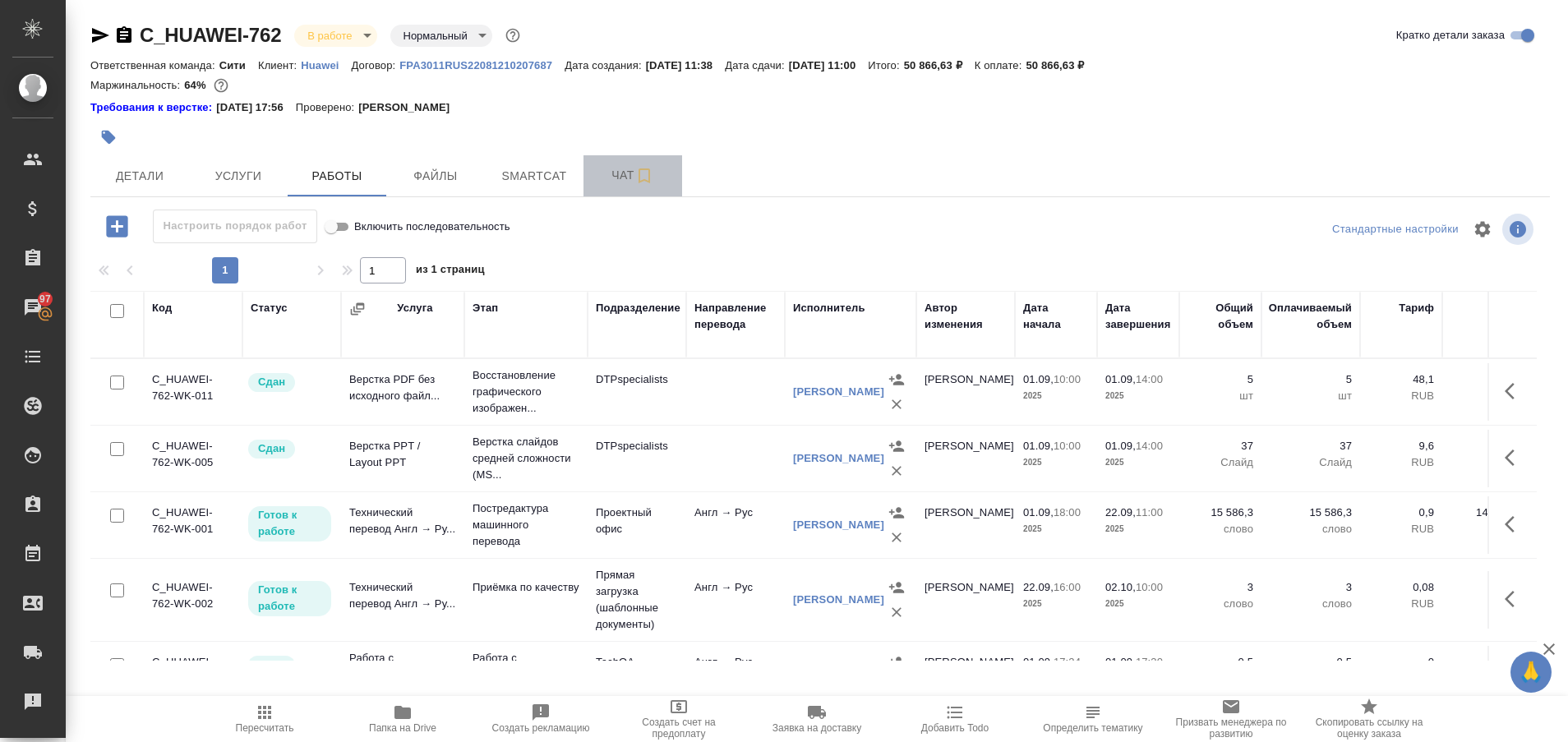
click at [610, 171] on span "Чат" at bounding box center [633, 175] width 79 height 21
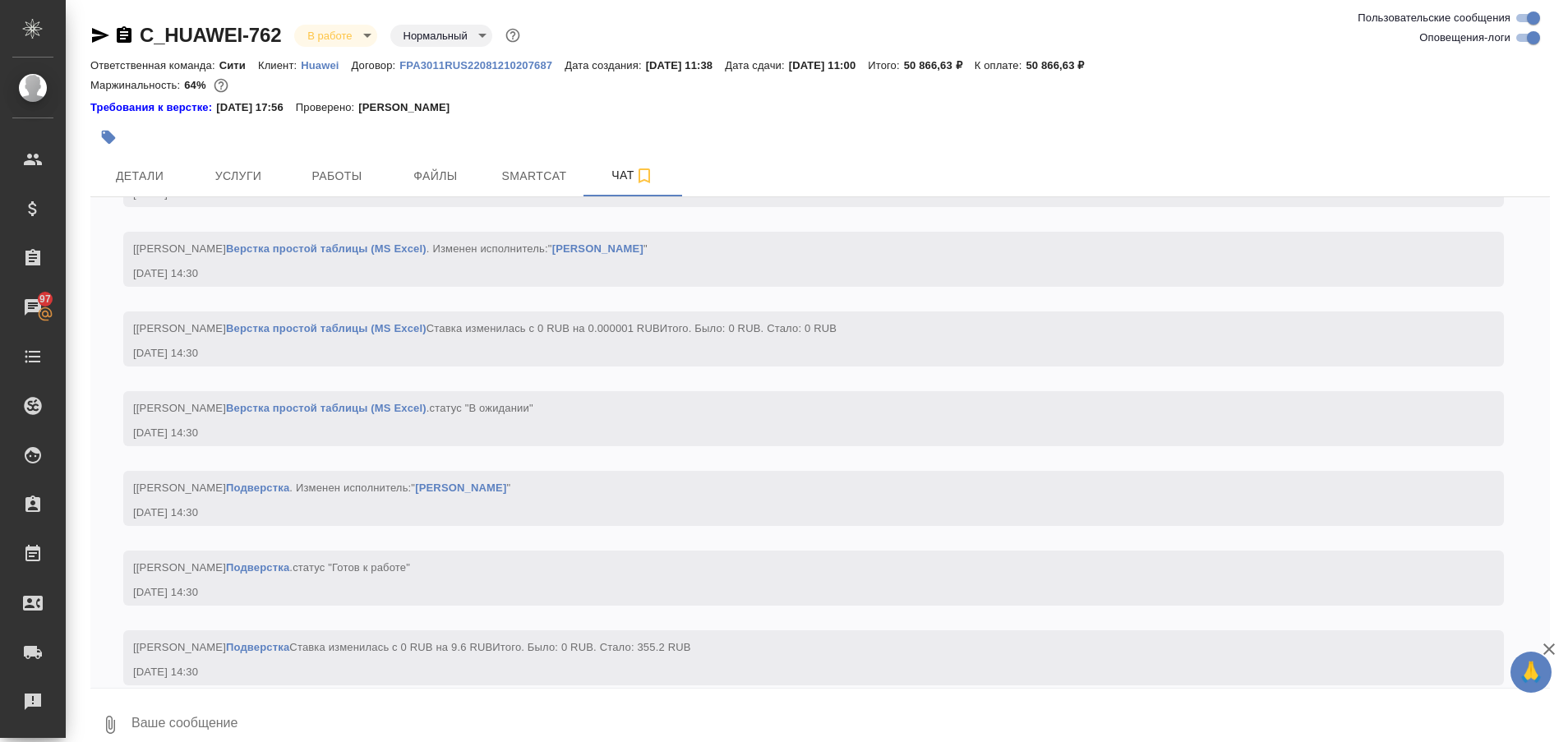
scroll to position [12693, 0]
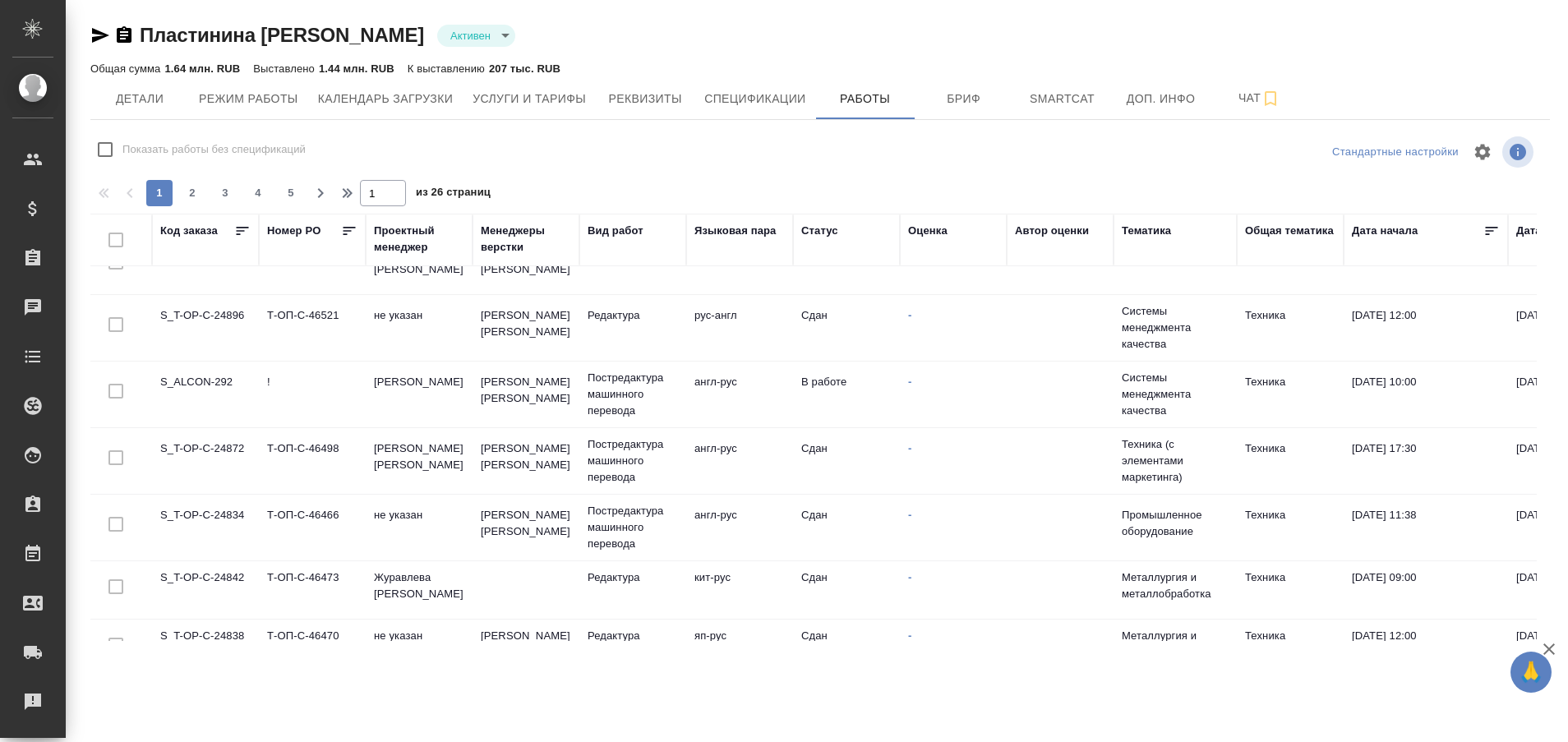
scroll to position [1235, 0]
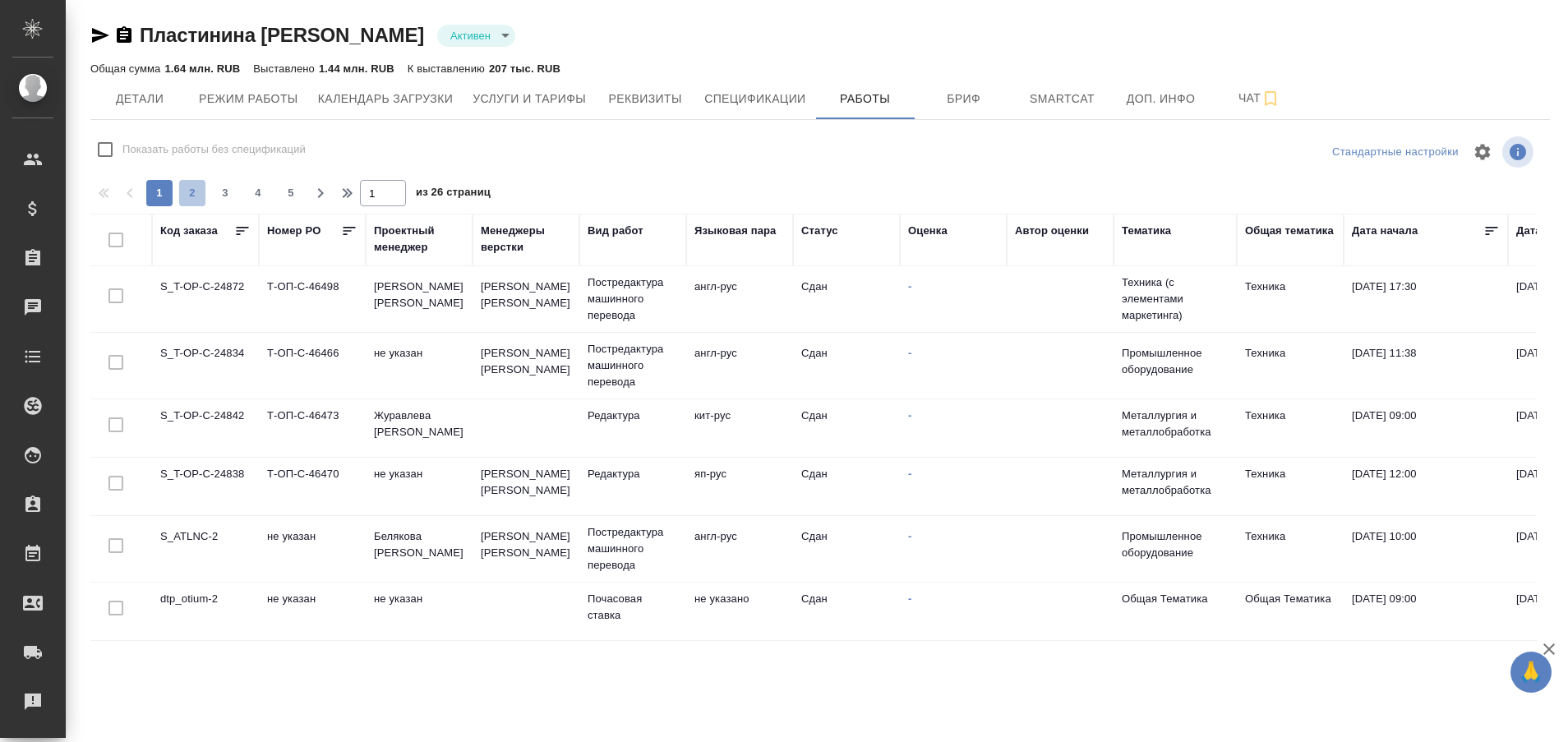
click at [180, 187] on span "2" at bounding box center [192, 193] width 26 height 17
type input "2"
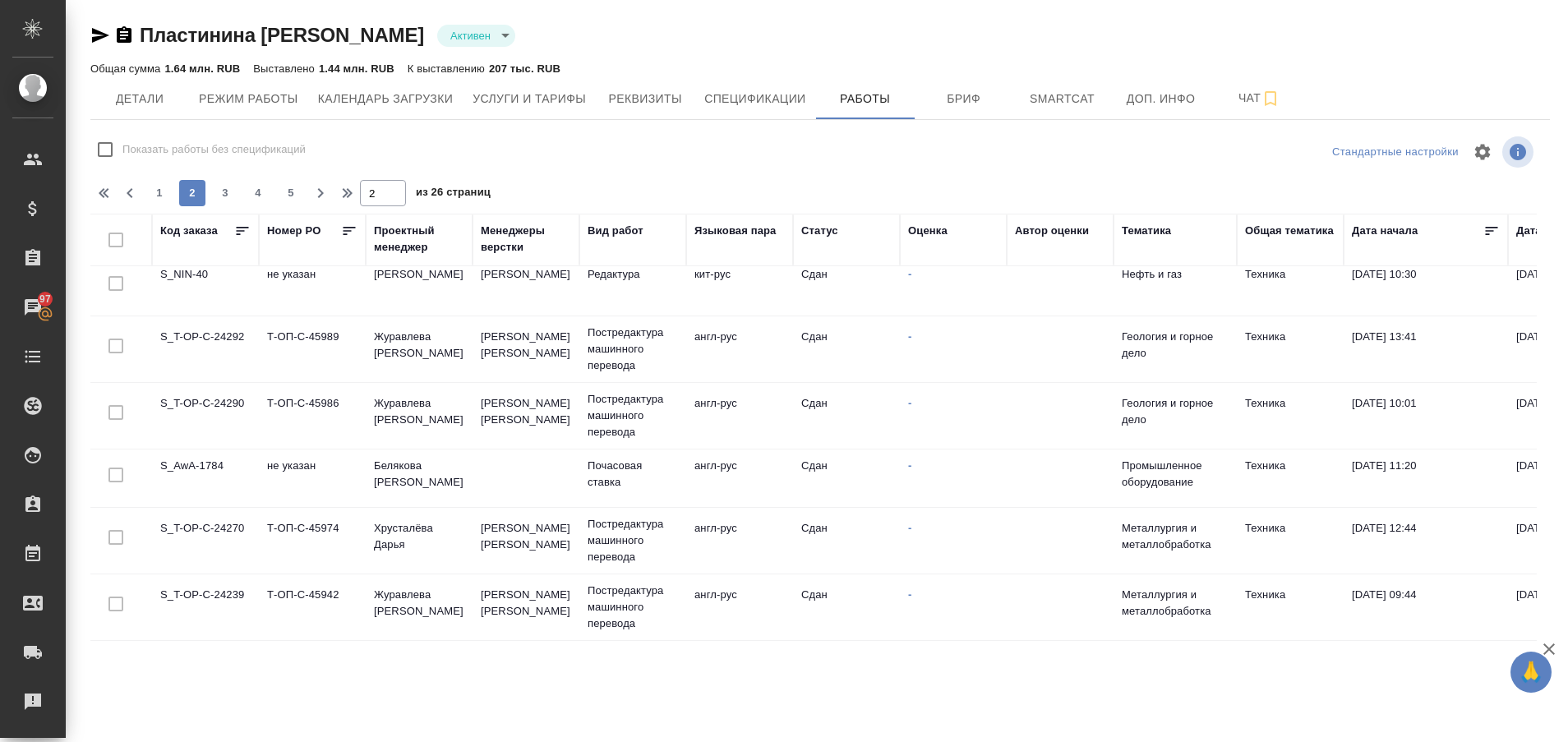
scroll to position [1227, 0]
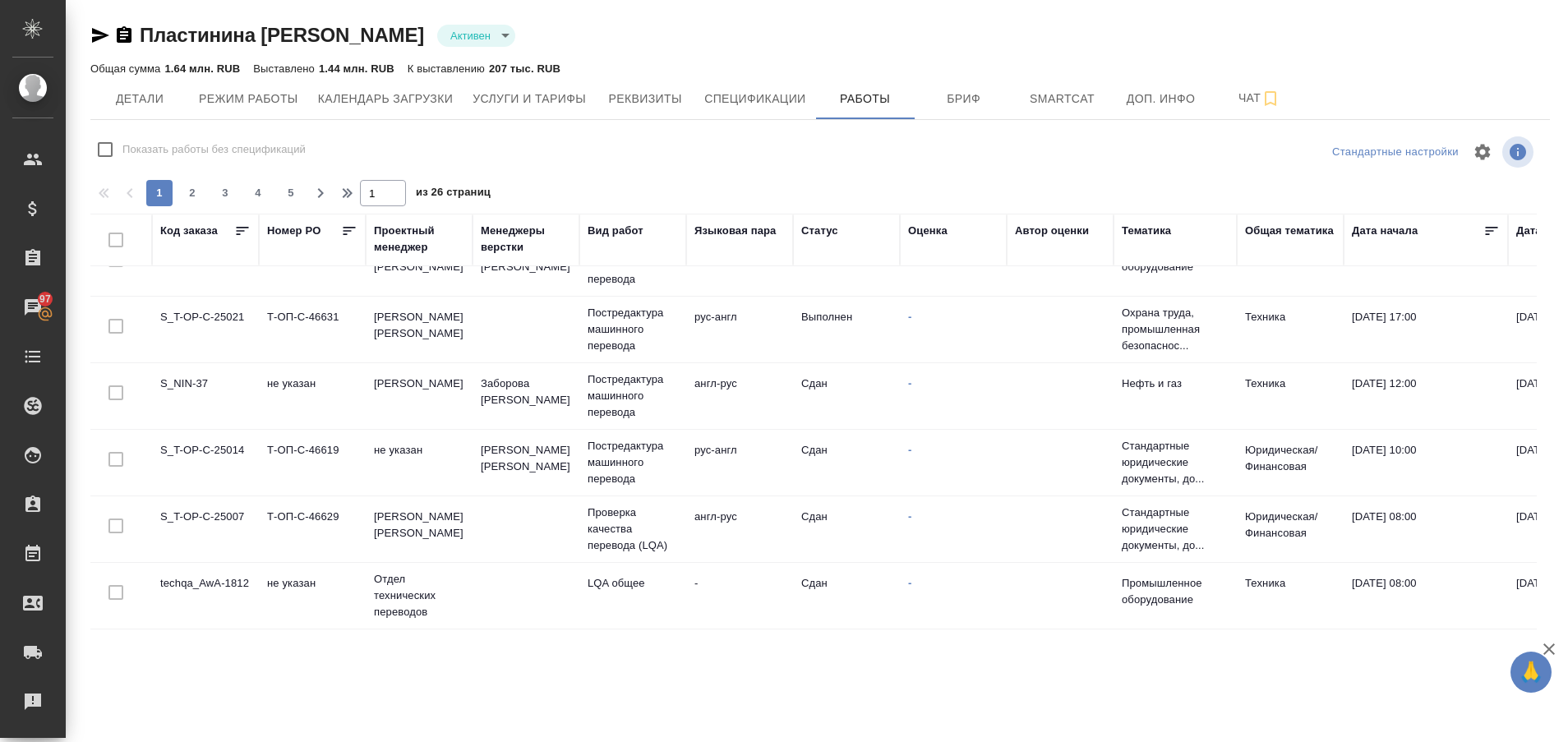
scroll to position [407, 0]
click at [188, 190] on span "2" at bounding box center [192, 193] width 26 height 17
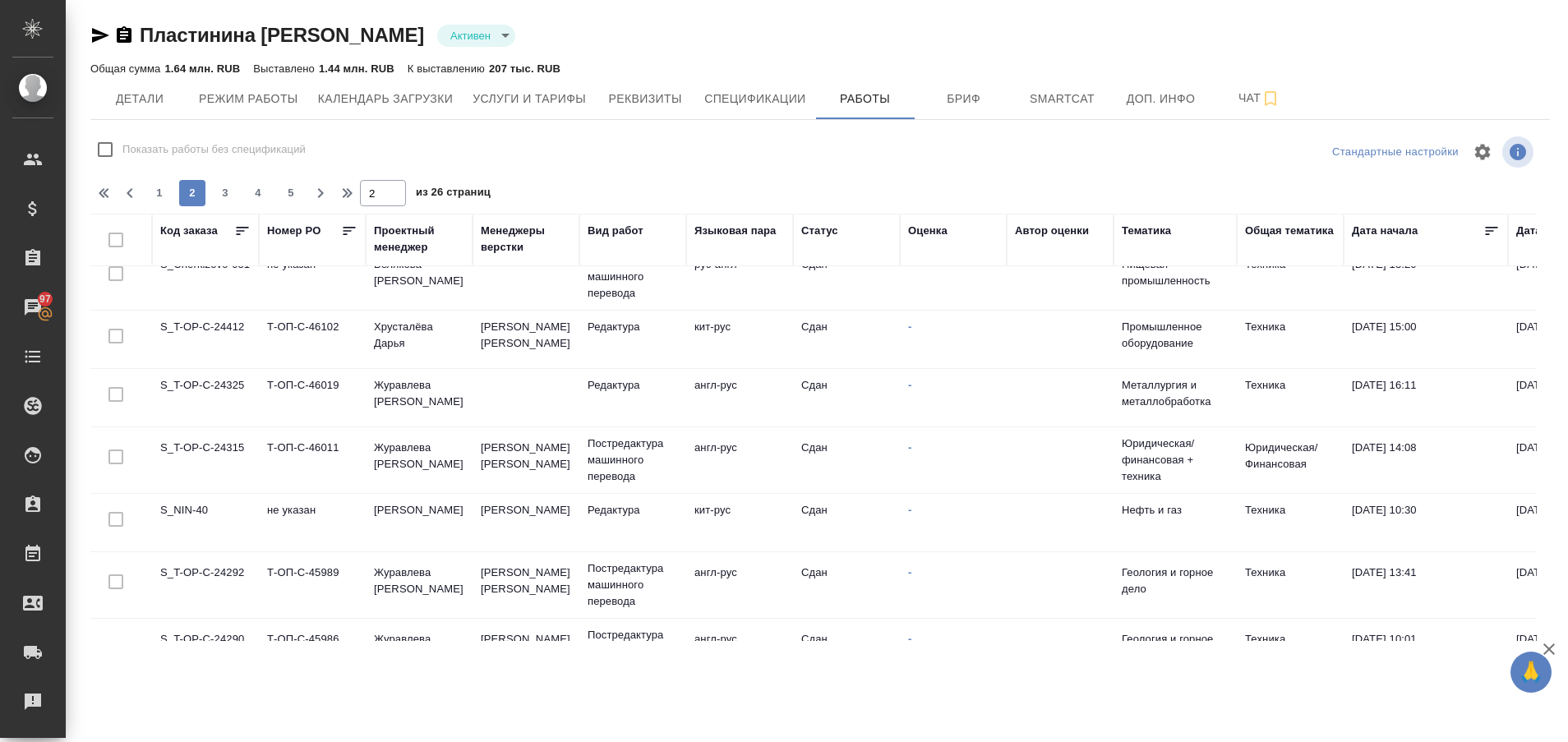
scroll to position [1227, 0]
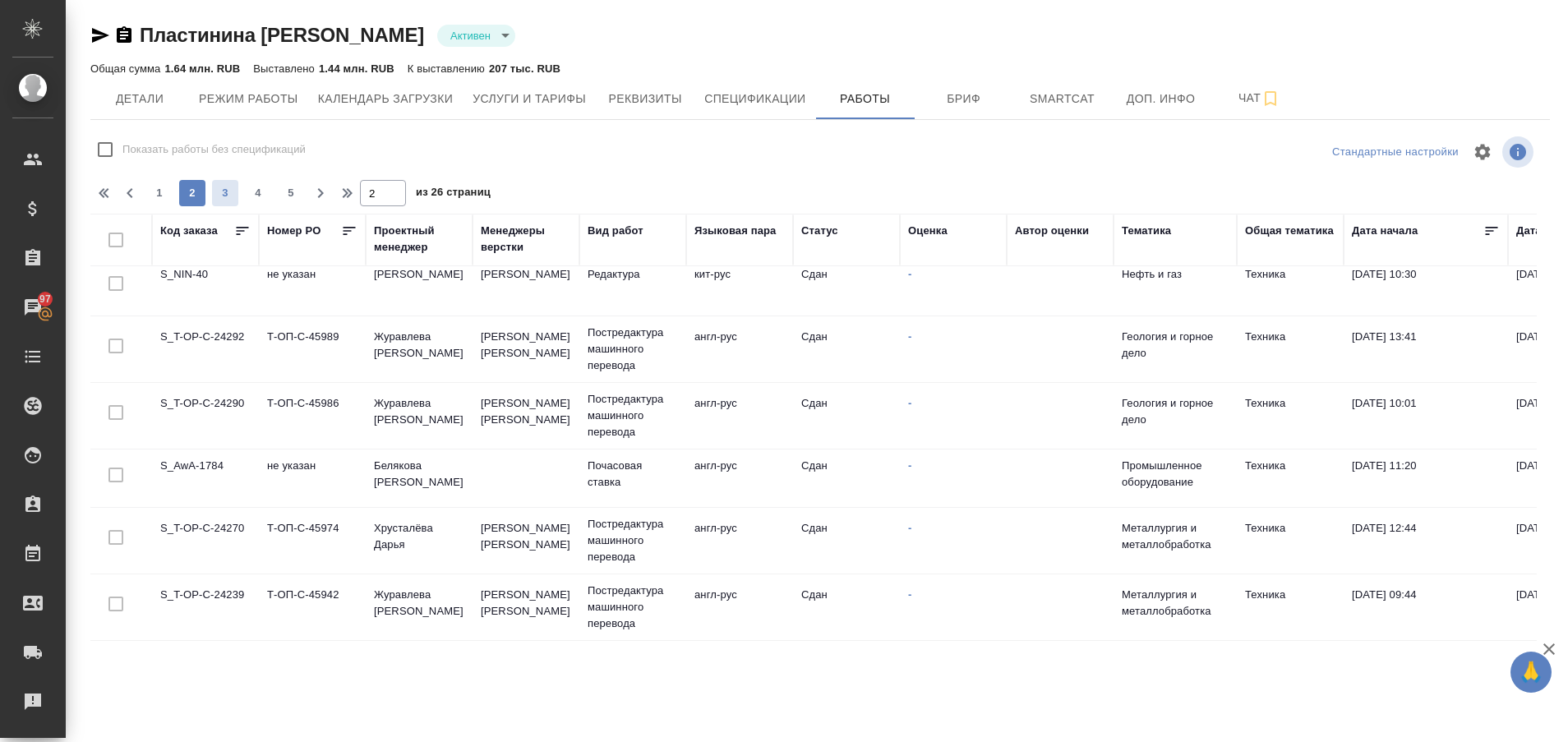
click at [217, 193] on span "3" at bounding box center [226, 193] width 26 height 17
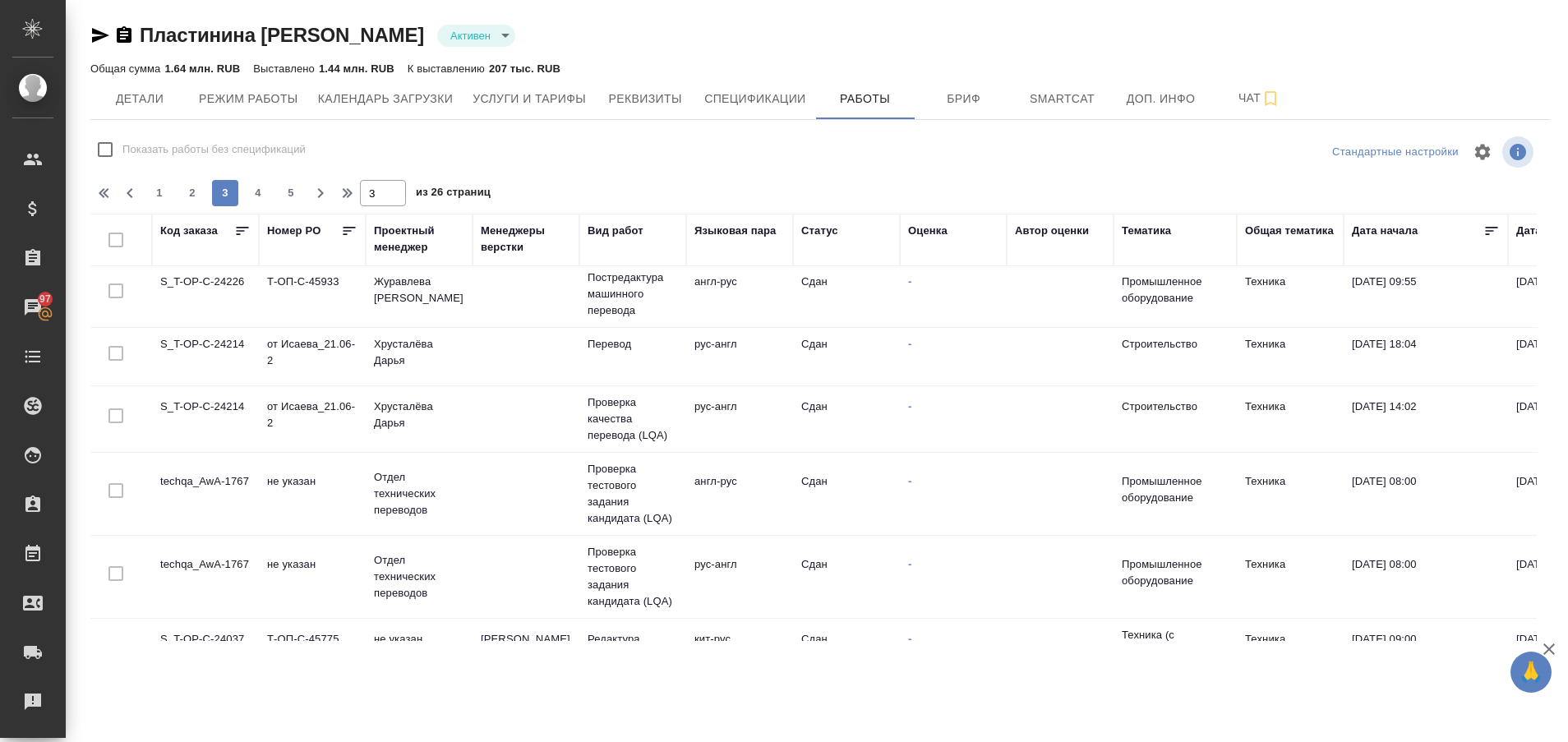
scroll to position [0, 0]
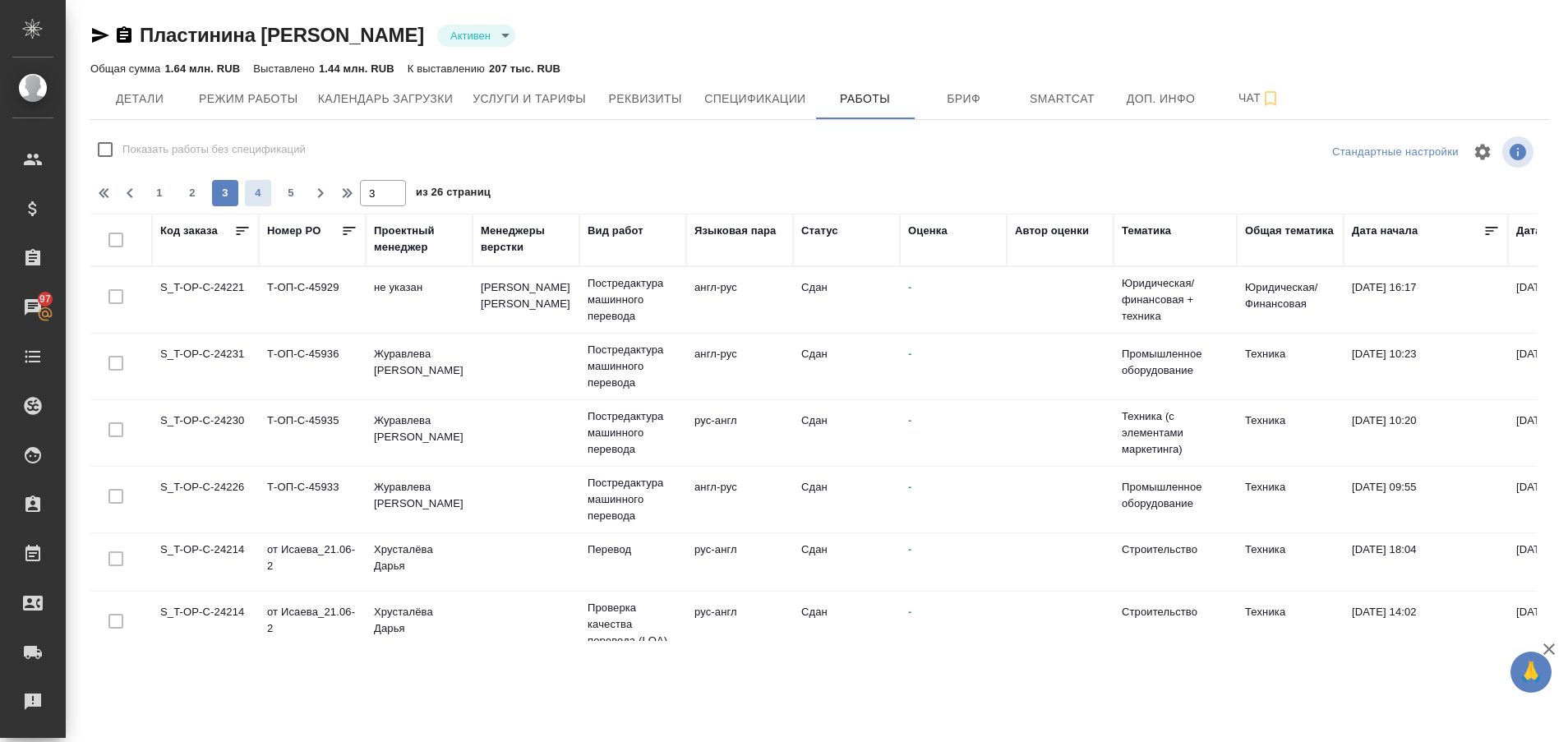
click at [252, 189] on span "4" at bounding box center [258, 193] width 26 height 17
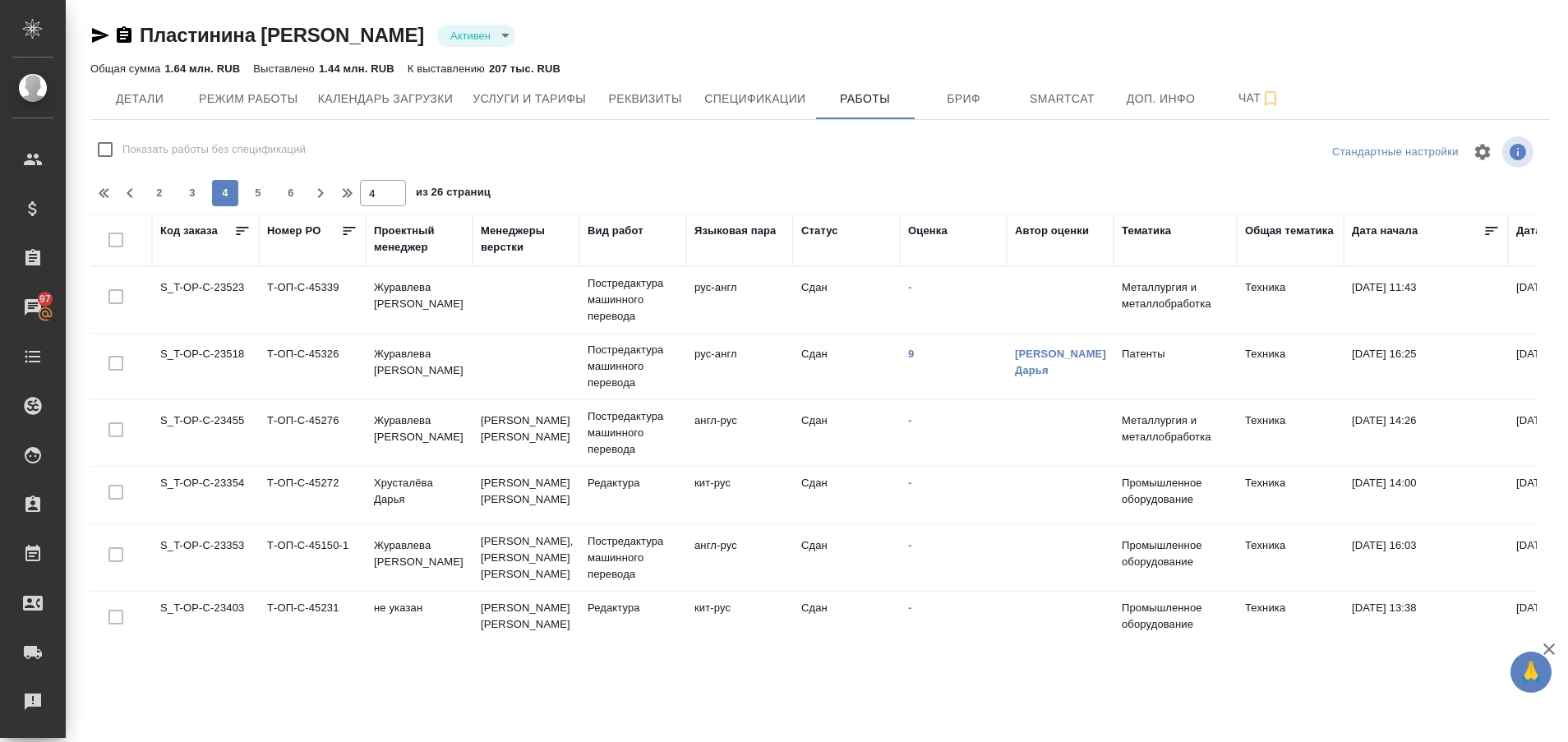
scroll to position [1301, 0]
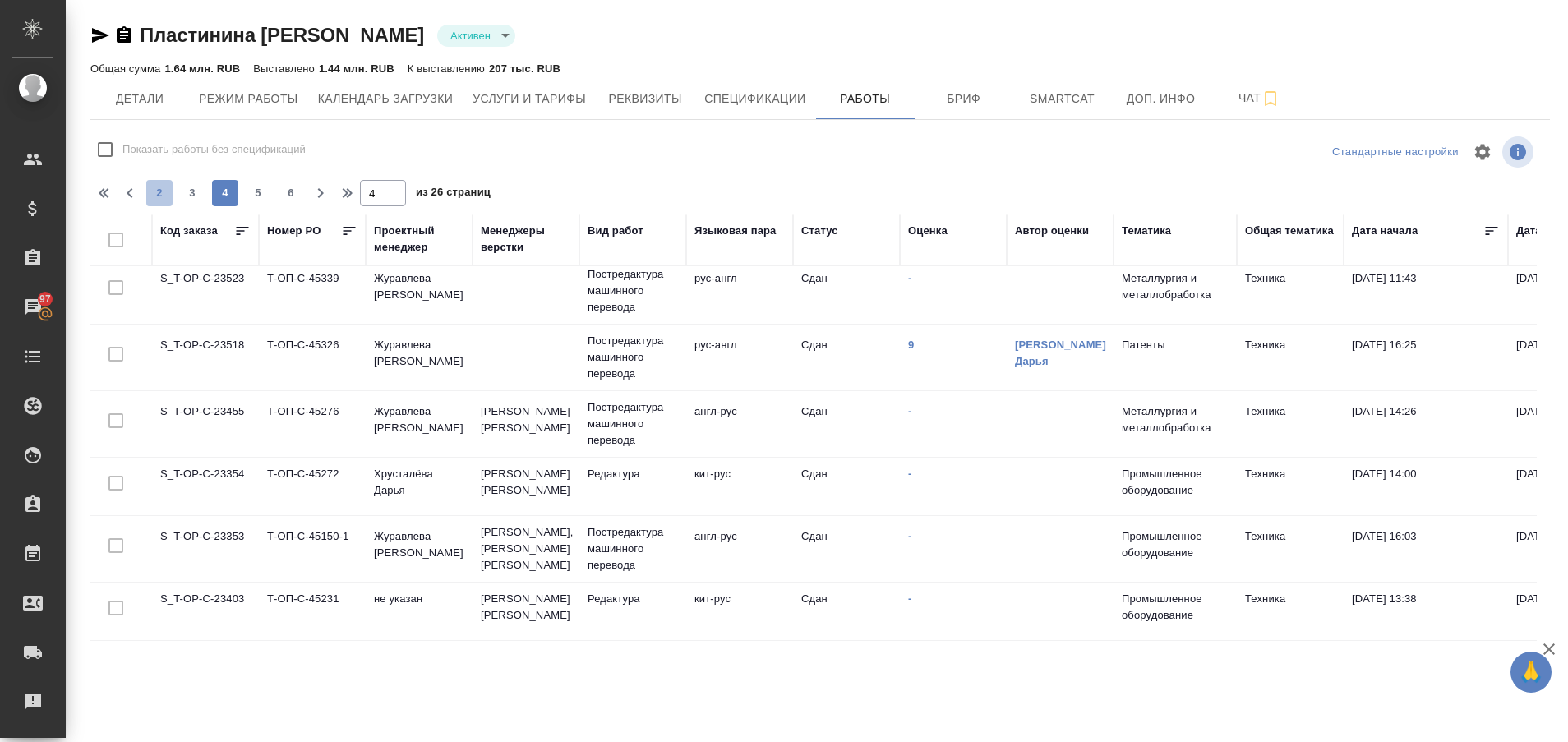
click at [155, 195] on span "2" at bounding box center [159, 193] width 26 height 17
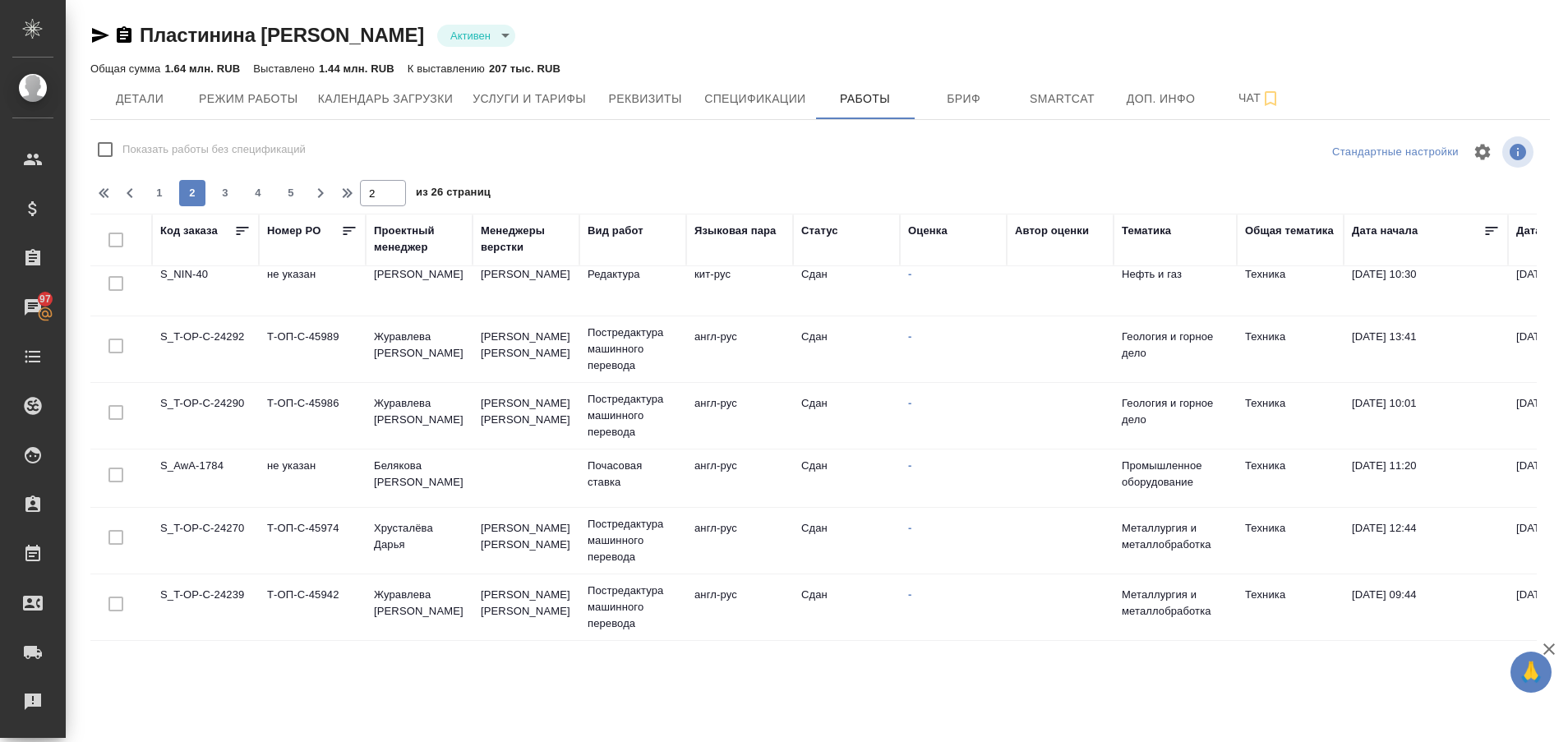
scroll to position [1227, 0]
click at [158, 195] on span "1" at bounding box center [159, 193] width 26 height 17
type input "1"
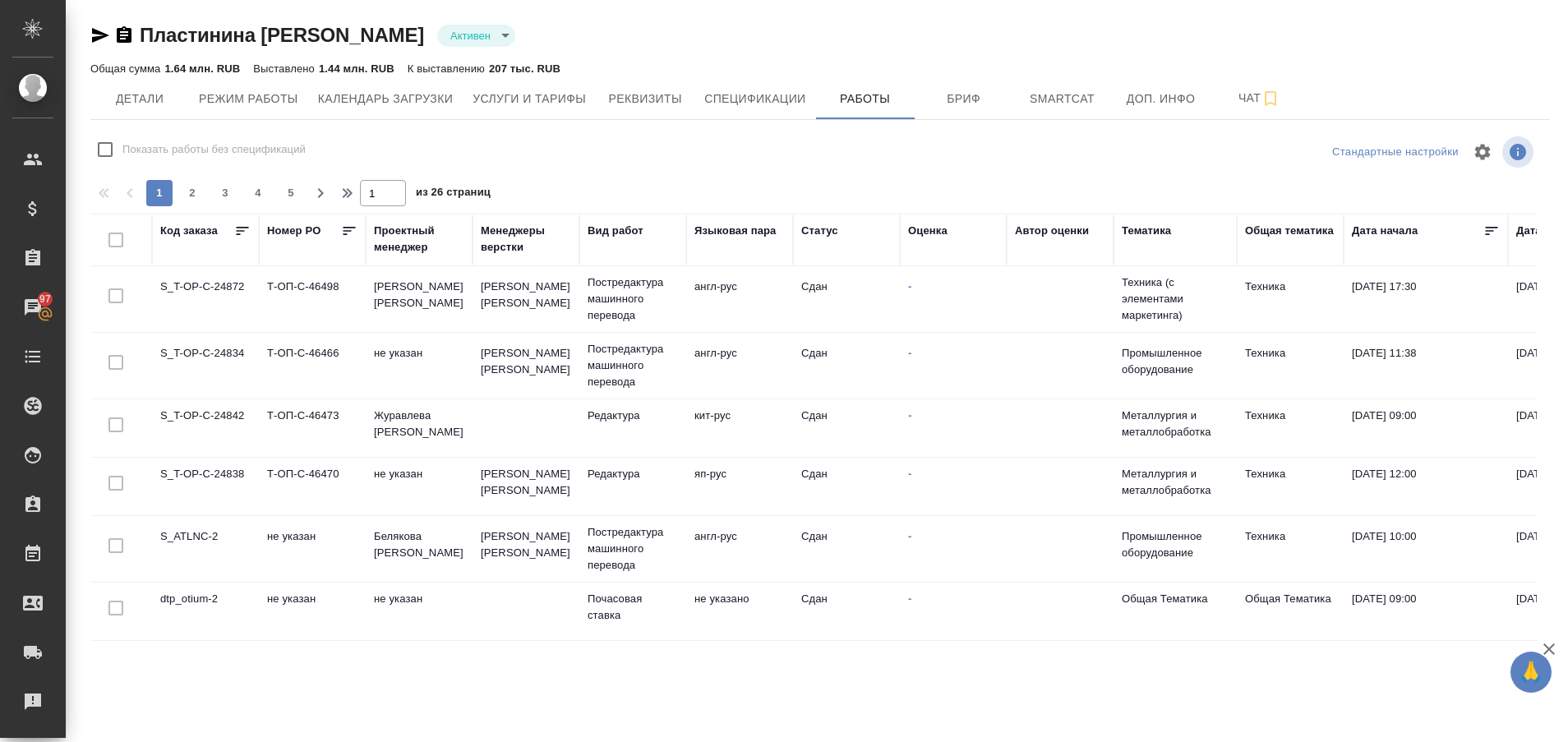
scroll to position [1235, 0]
